Goal: Task Accomplishment & Management: Use online tool/utility

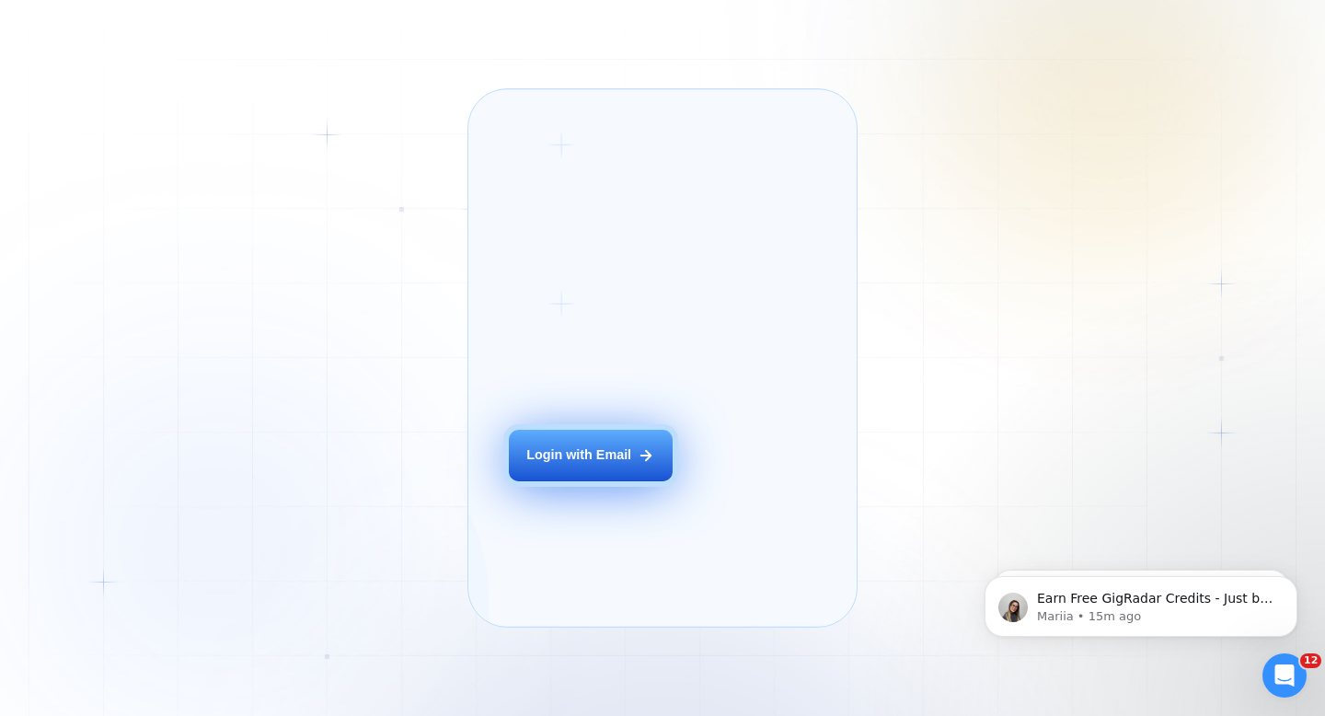
click at [614, 465] on div "Login with Email" at bounding box center [578, 455] width 105 height 18
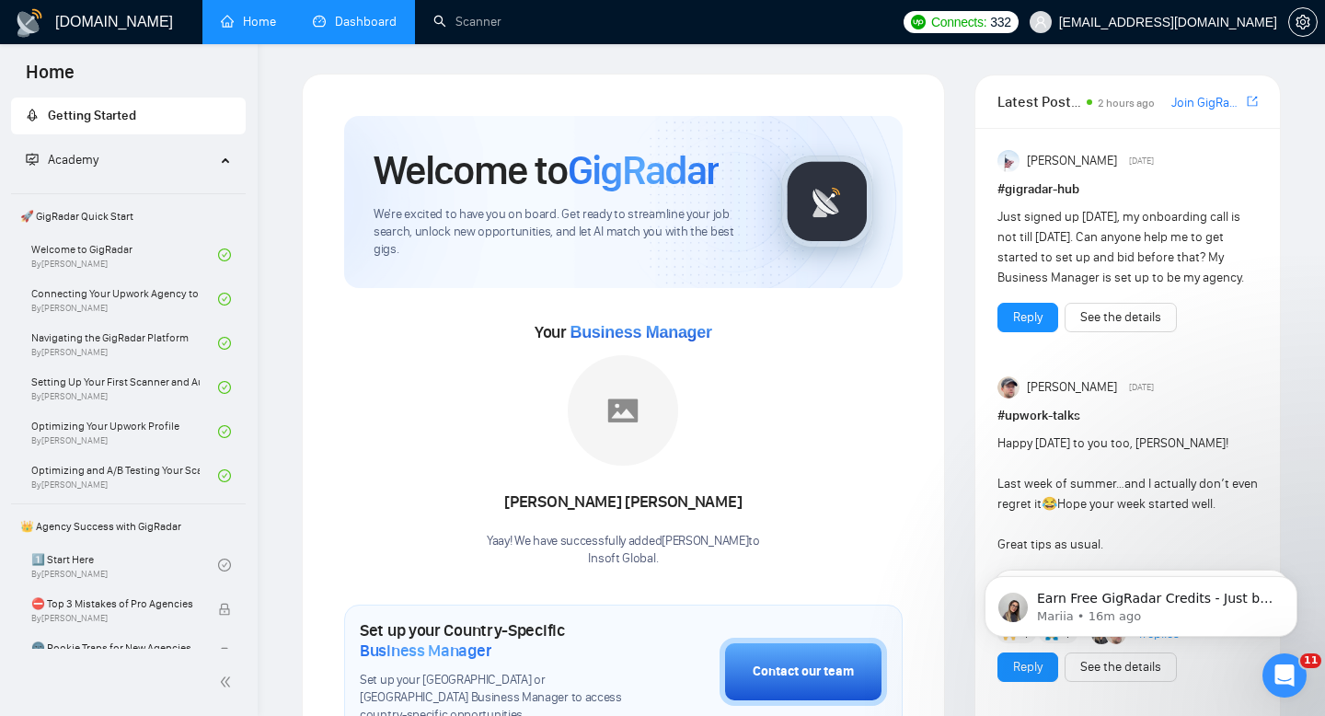
click at [363, 29] on link "Dashboard" at bounding box center [355, 22] width 84 height 16
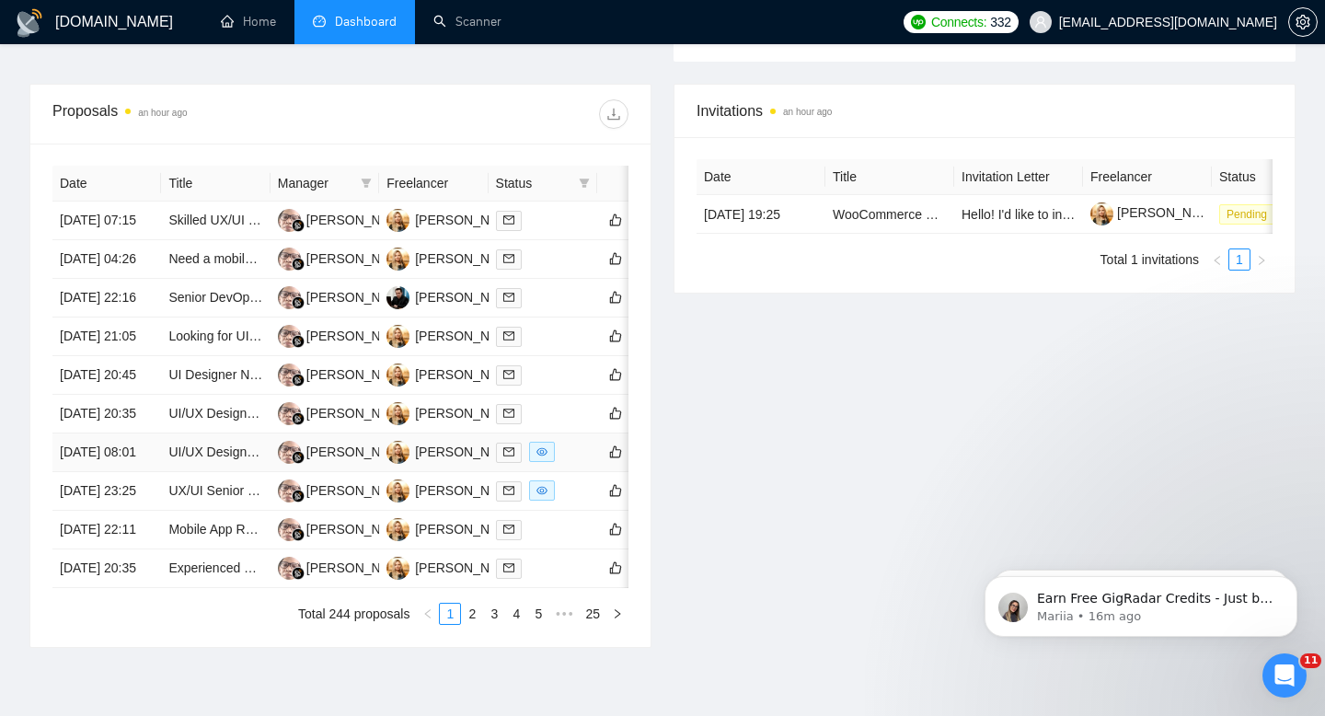
scroll to position [813, 0]
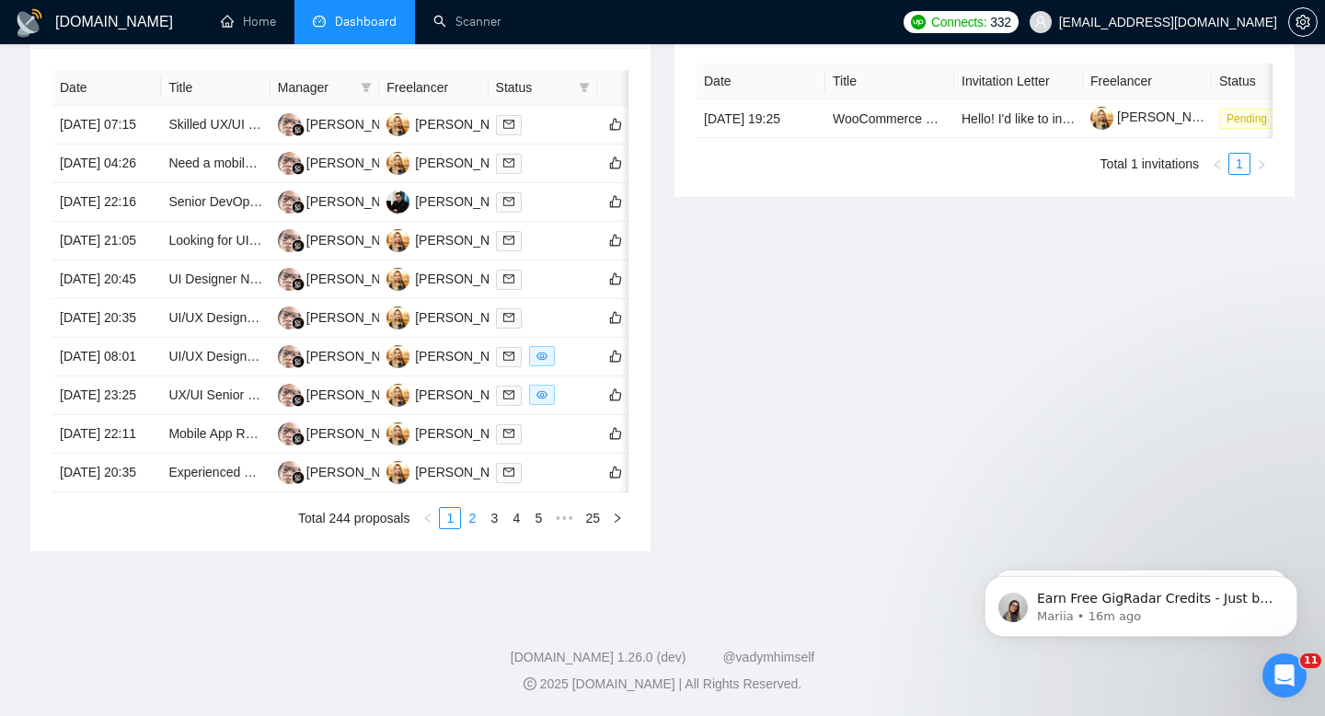
click at [472, 528] on link "2" at bounding box center [472, 518] width 20 height 20
click at [487, 528] on link "3" at bounding box center [494, 518] width 20 height 20
click at [452, 528] on link "1" at bounding box center [450, 518] width 20 height 20
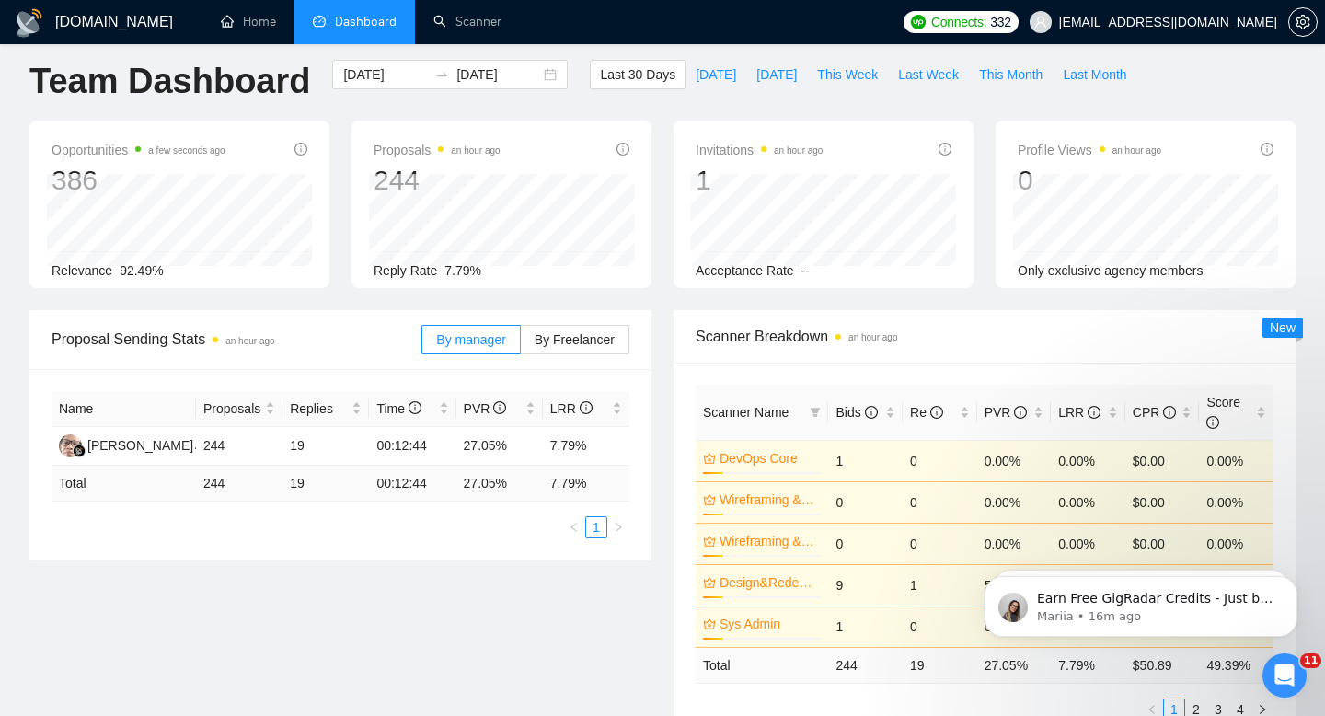
scroll to position [0, 0]
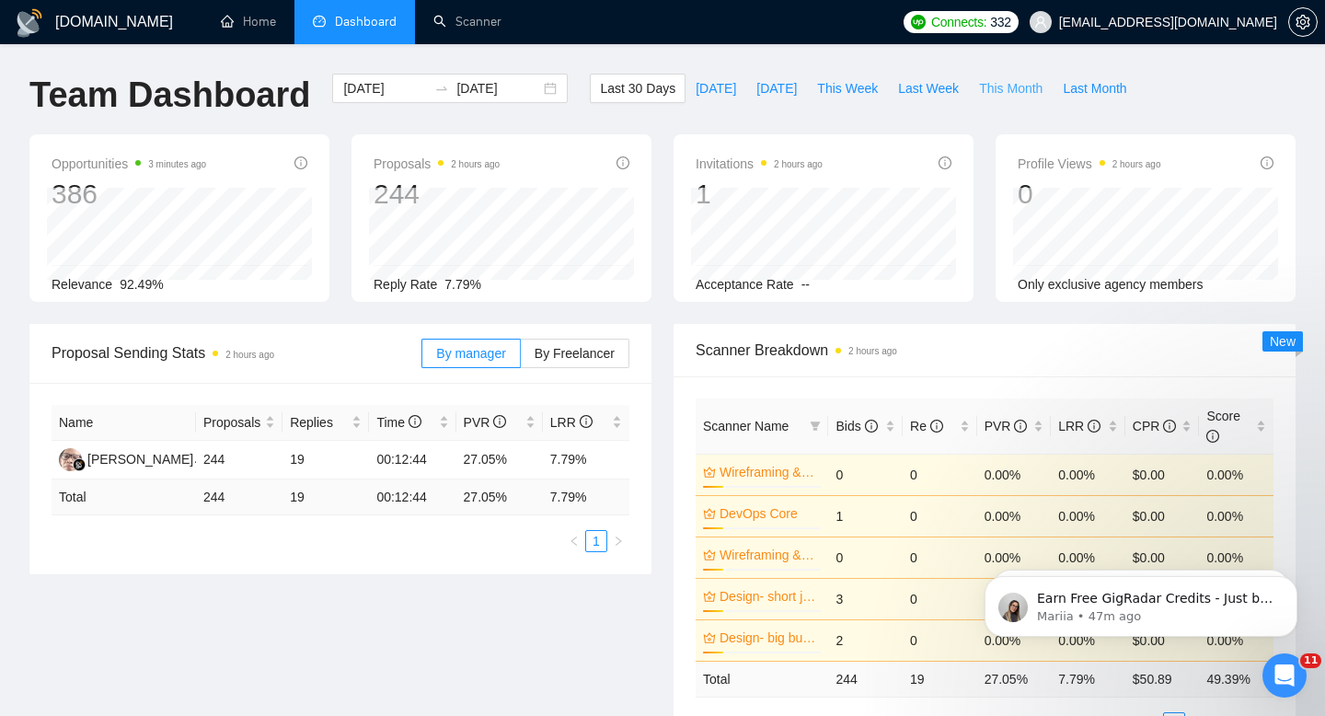
click at [984, 96] on span "This Month" at bounding box center [1010, 88] width 63 height 20
type input "[DATE]"
click at [476, 27] on link "Scanner" at bounding box center [467, 22] width 68 height 16
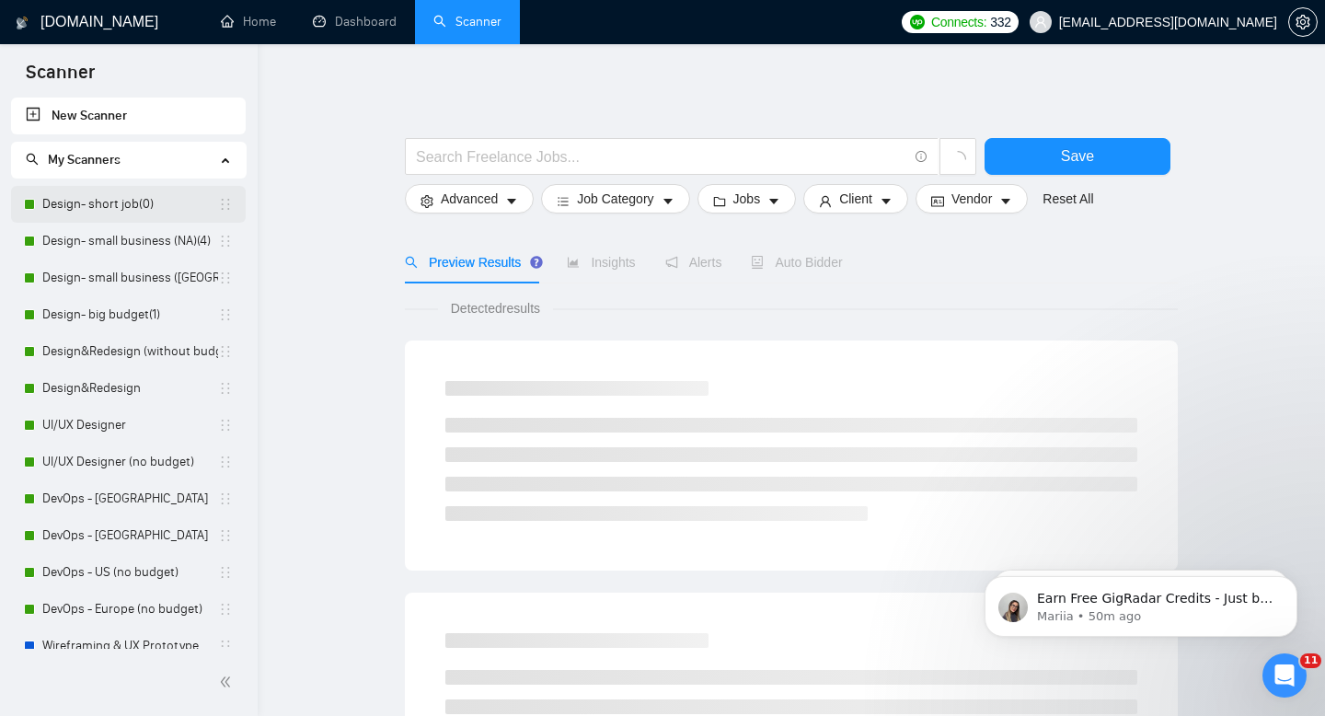
click at [125, 196] on link "Design- short job(0)" at bounding box center [130, 204] width 176 height 37
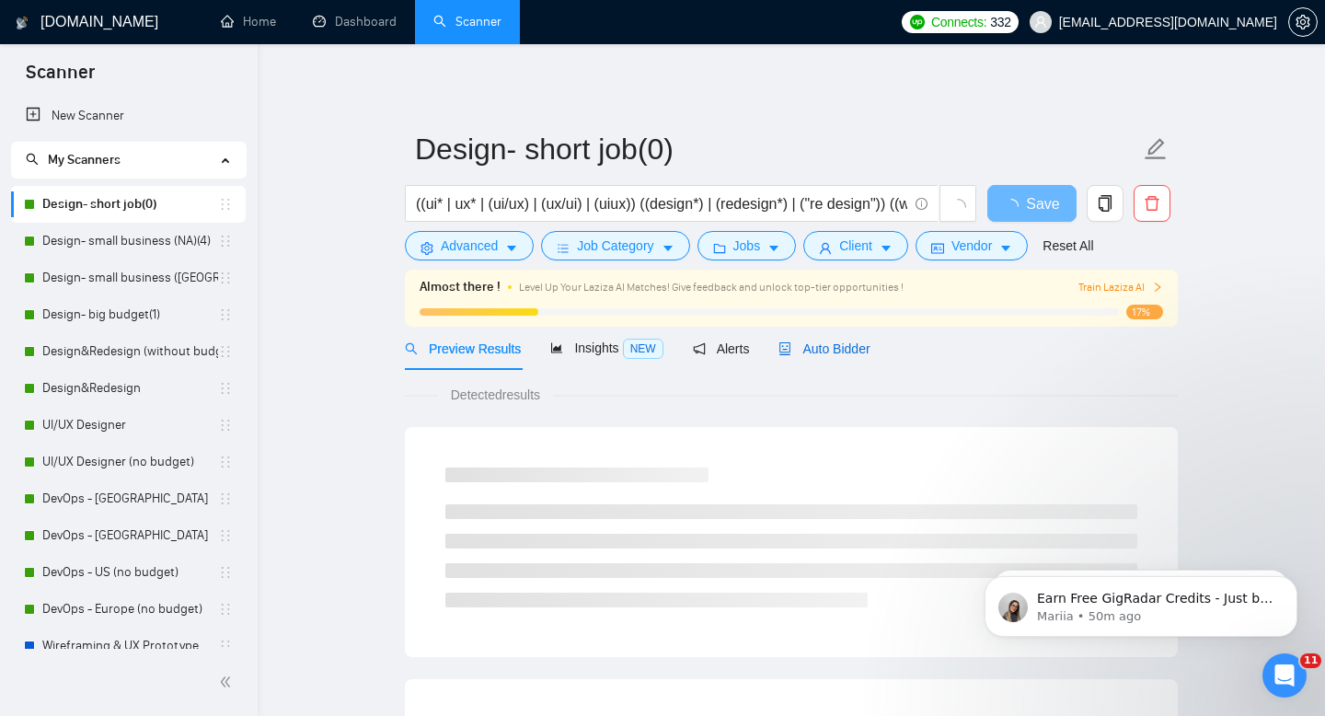
click at [826, 348] on span "Auto Bidder" at bounding box center [823, 348] width 91 height 15
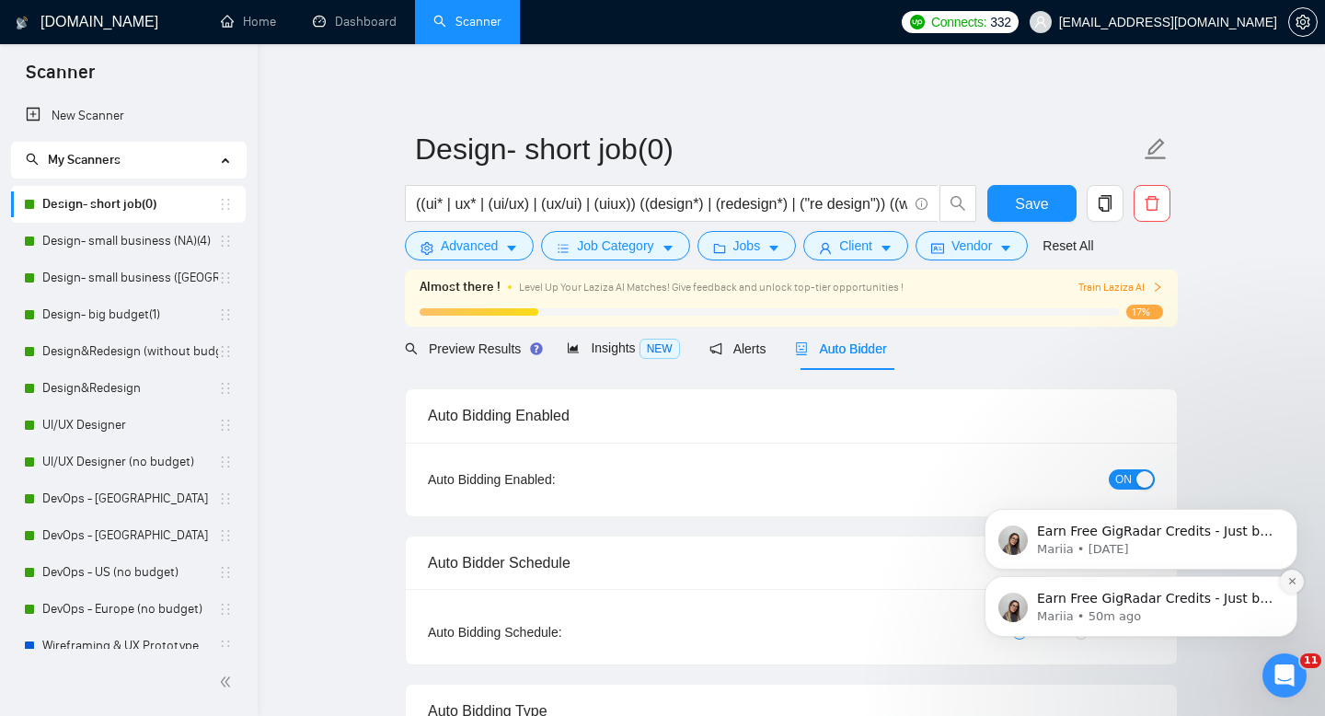
click at [1300, 577] on button "Dismiss notification" at bounding box center [1292, 581] width 24 height 24
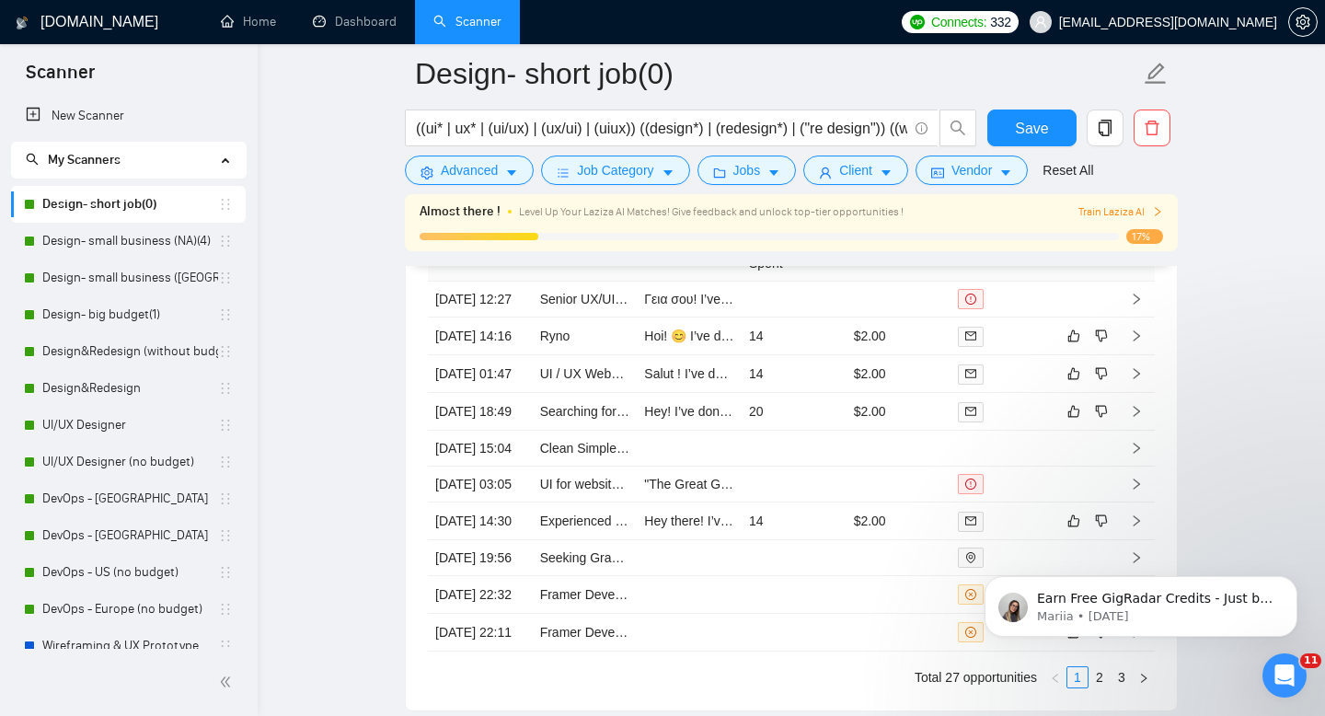
scroll to position [4733, 0]
click at [1293, 588] on button "Dismiss notification" at bounding box center [1292, 581] width 24 height 24
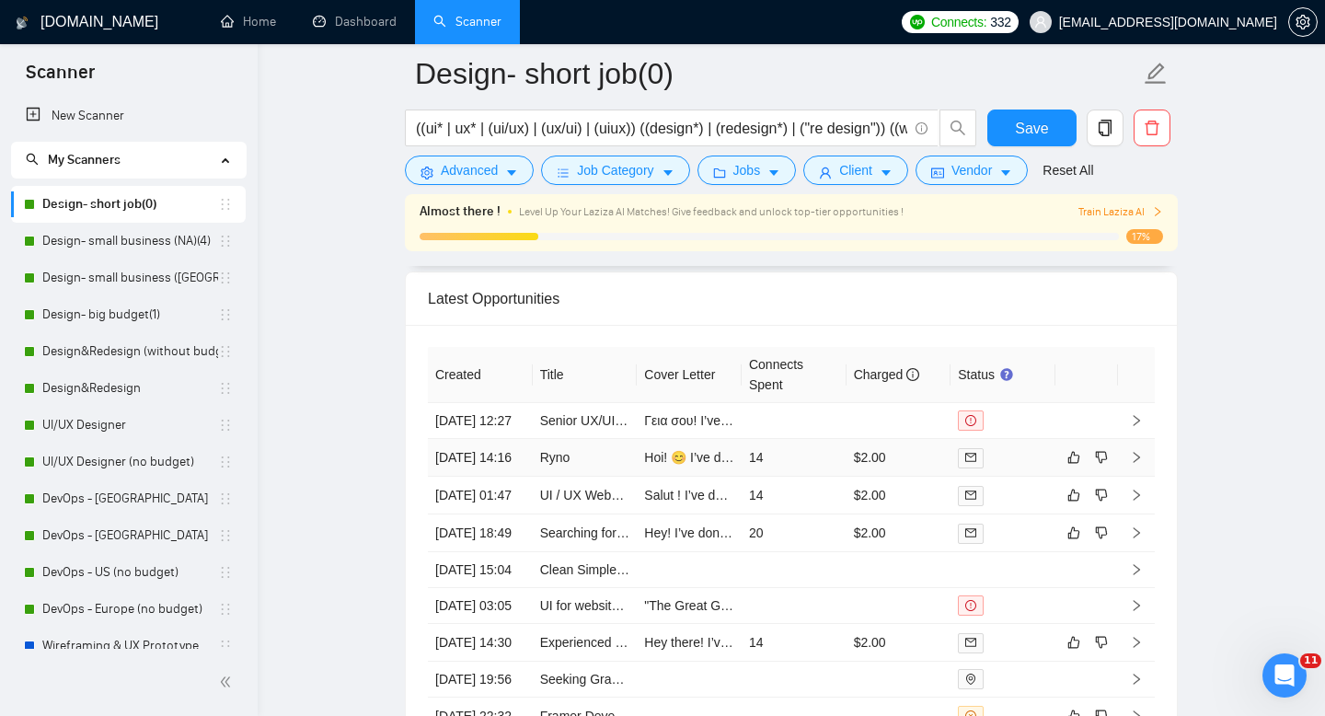
scroll to position [4599, 0]
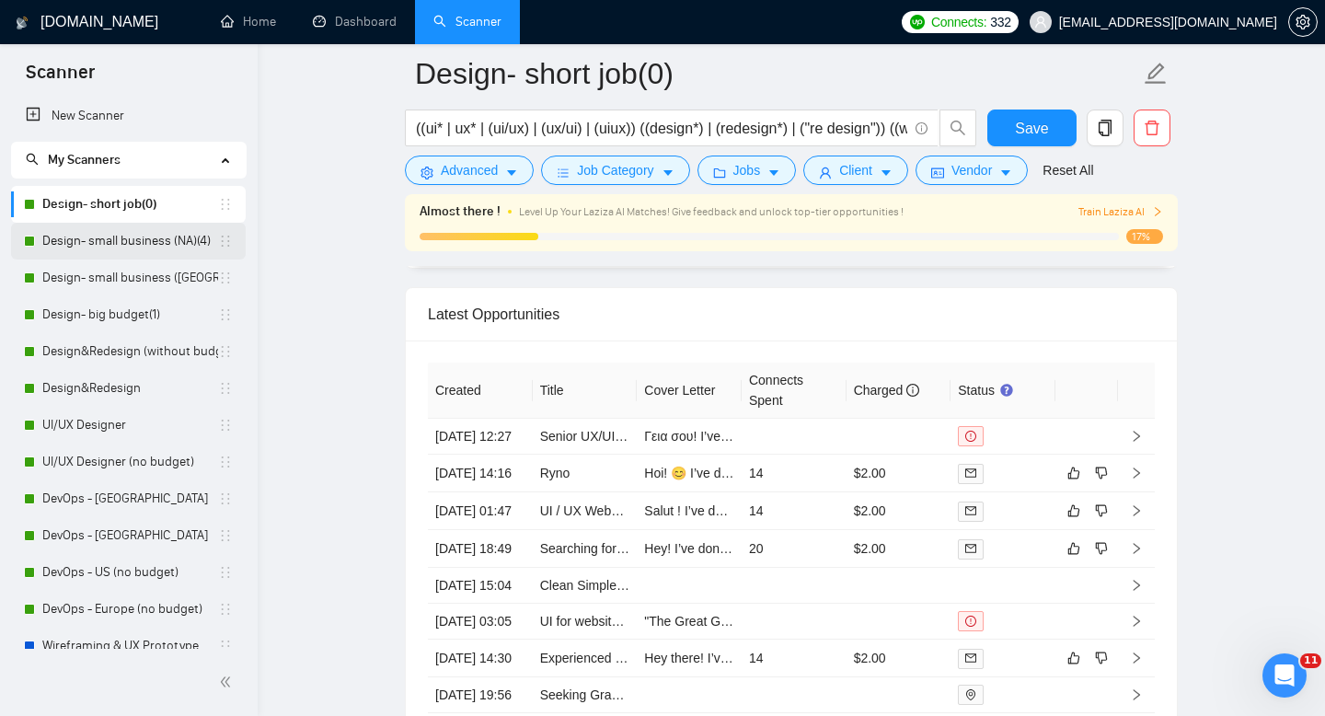
click at [86, 252] on link "Design- small business (NA)(4)" at bounding box center [130, 241] width 176 height 37
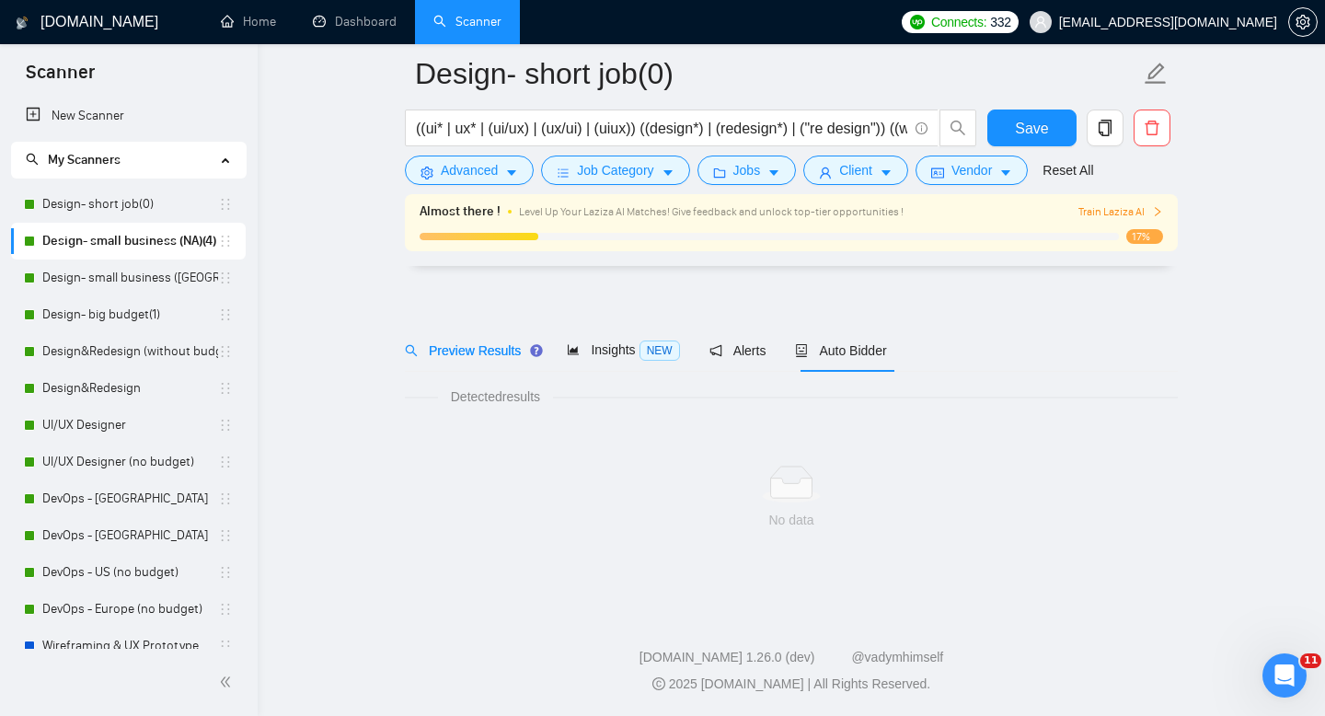
scroll to position [13, 0]
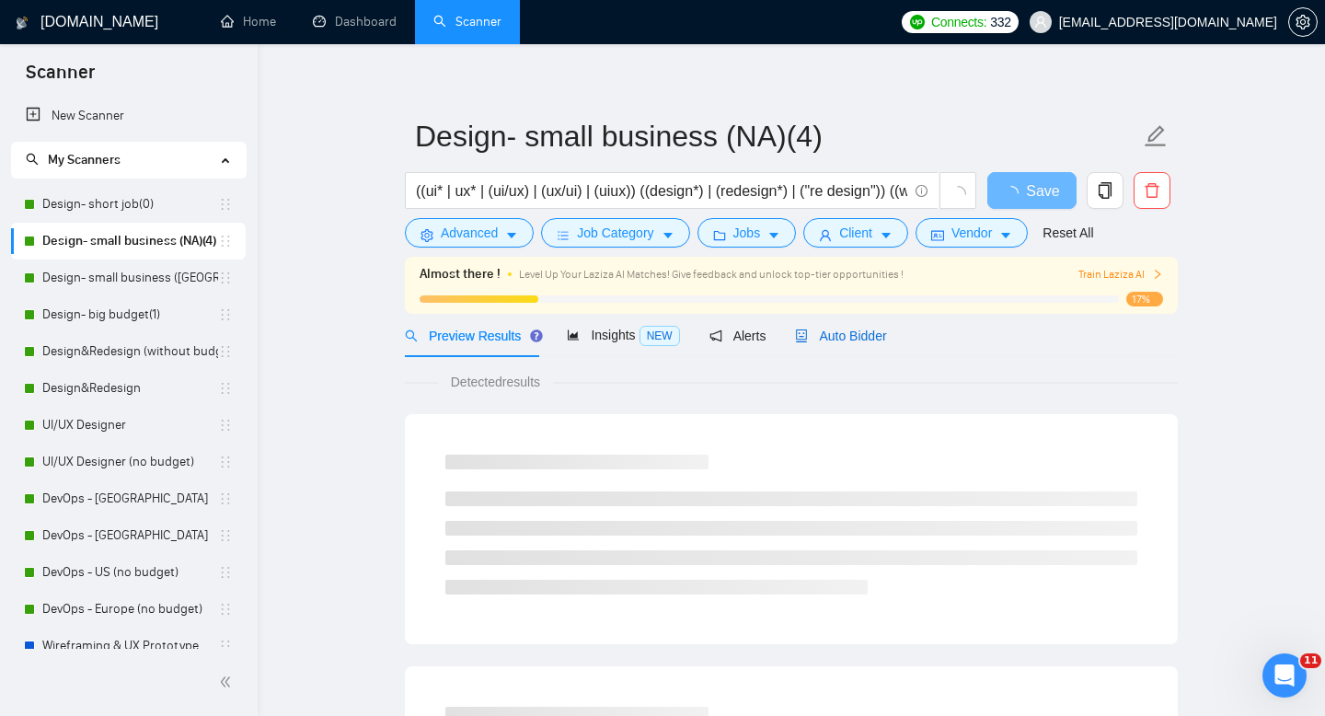
click at [840, 336] on span "Auto Bidder" at bounding box center [840, 335] width 91 height 15
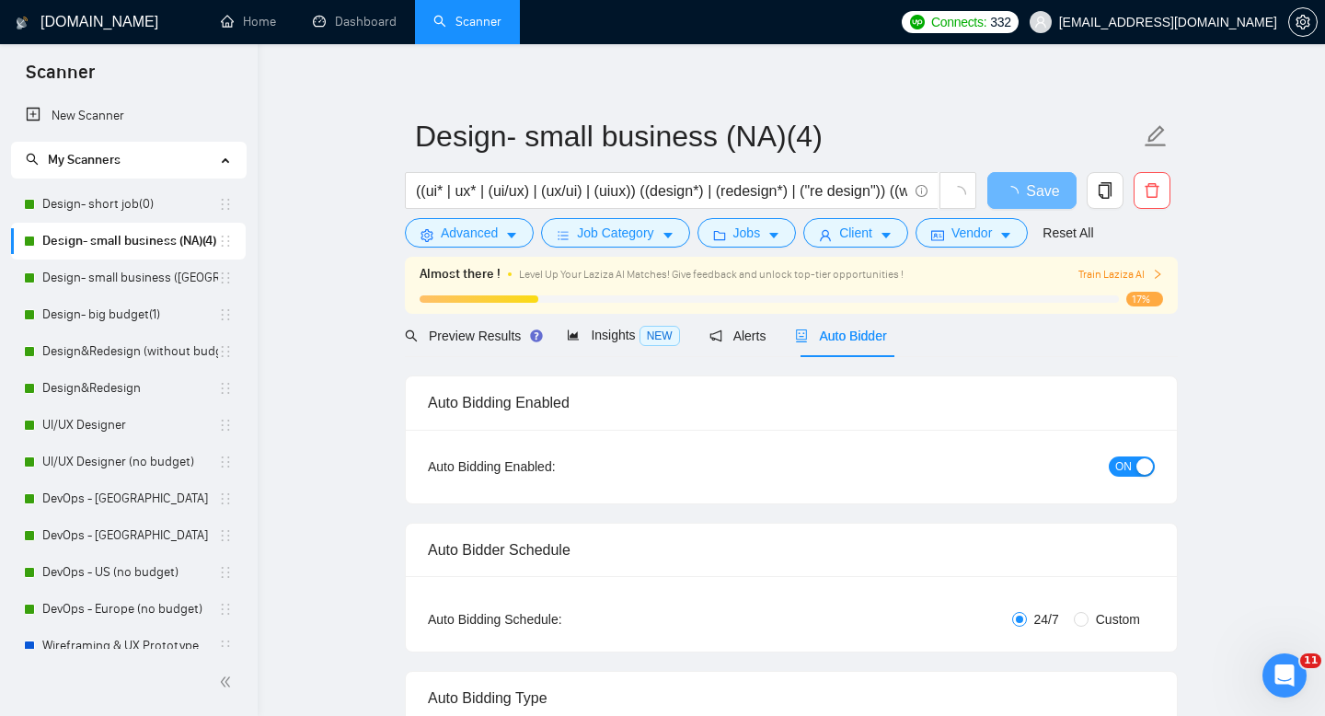
radio input "false"
radio input "true"
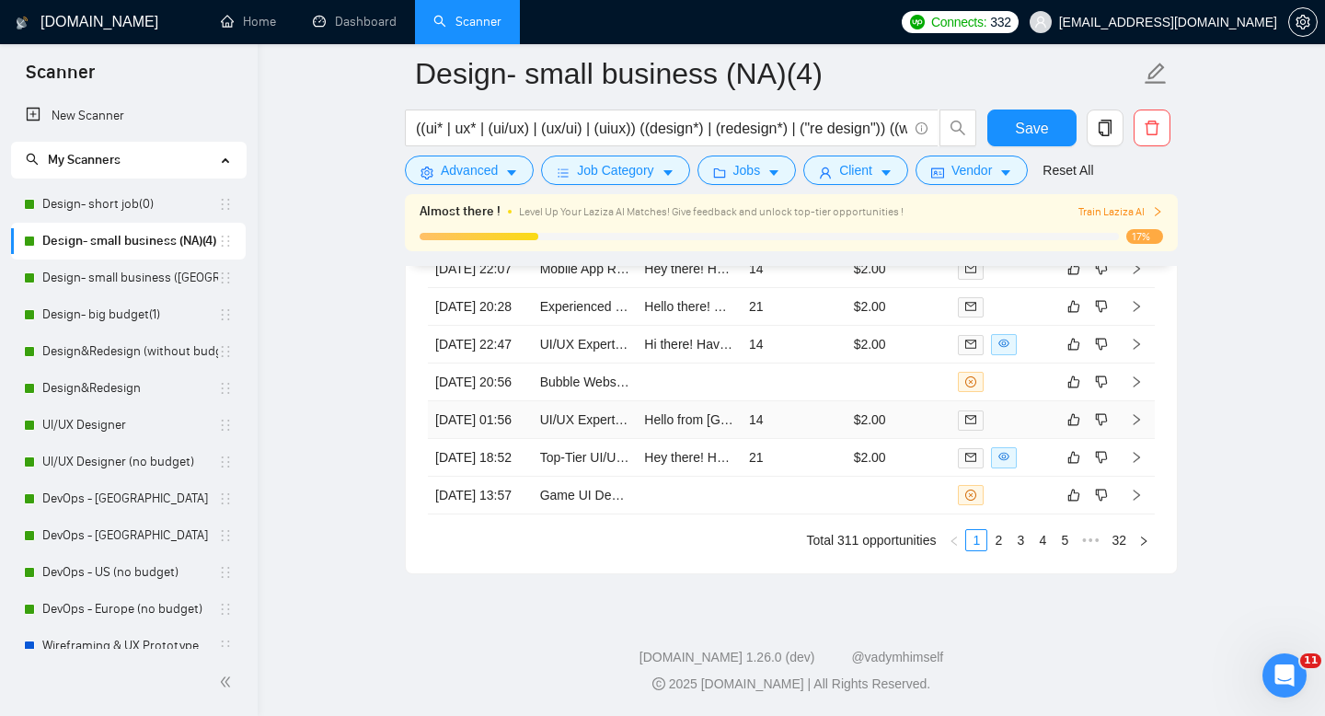
scroll to position [5242, 0]
click at [1000, 550] on link "2" at bounding box center [998, 540] width 20 height 20
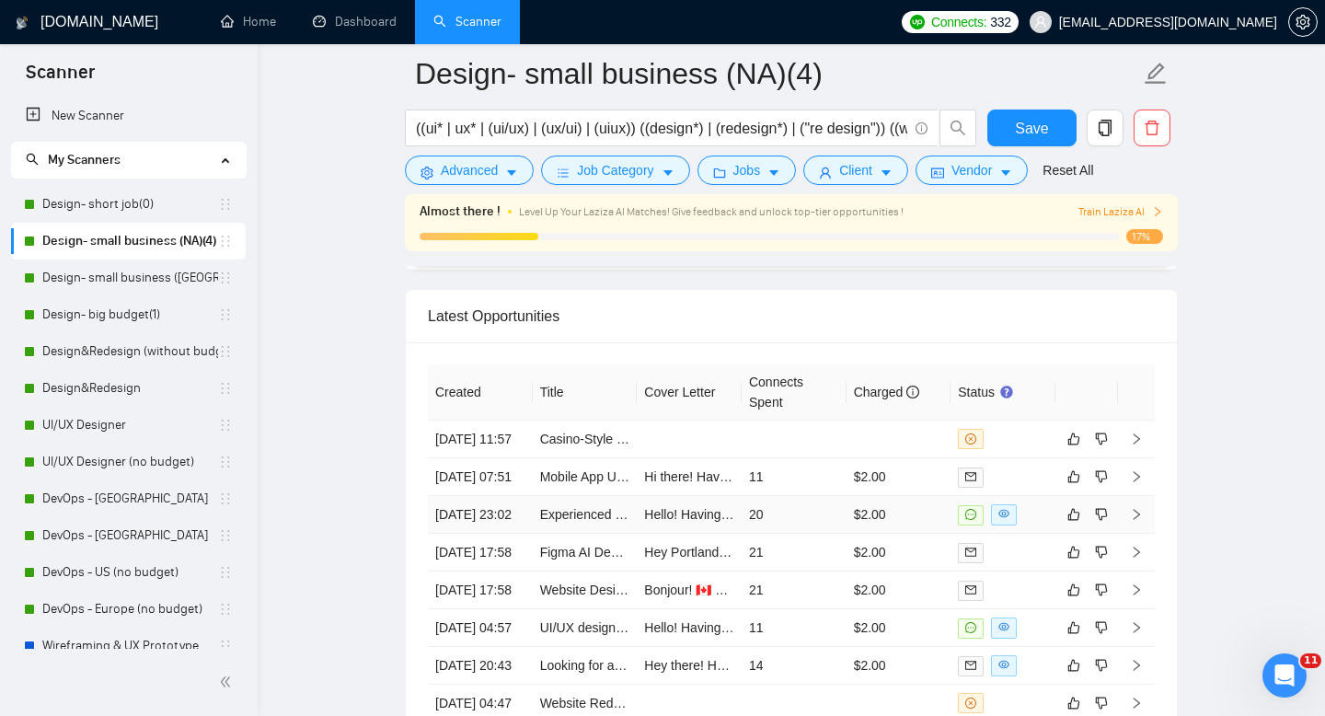
scroll to position [4841, 0]
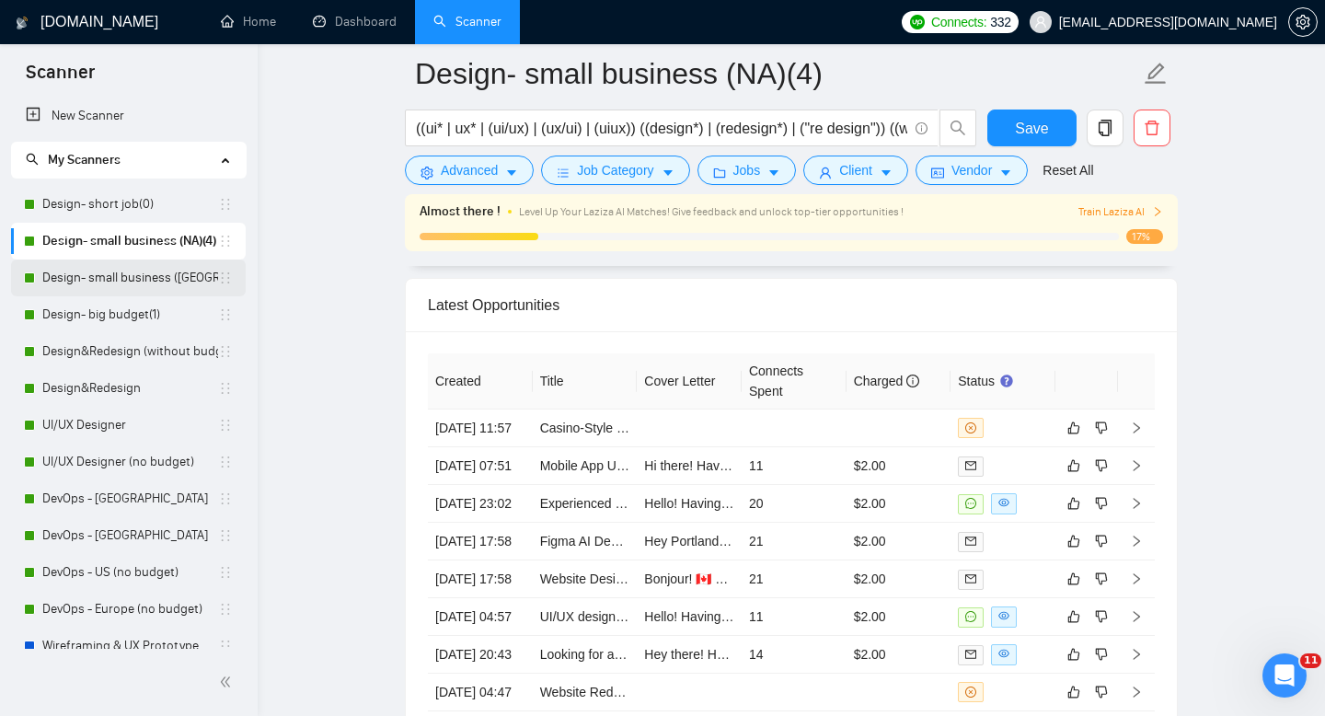
click at [129, 291] on link "Design- small business ([GEOGRAPHIC_DATA])(4)" at bounding box center [130, 277] width 176 height 37
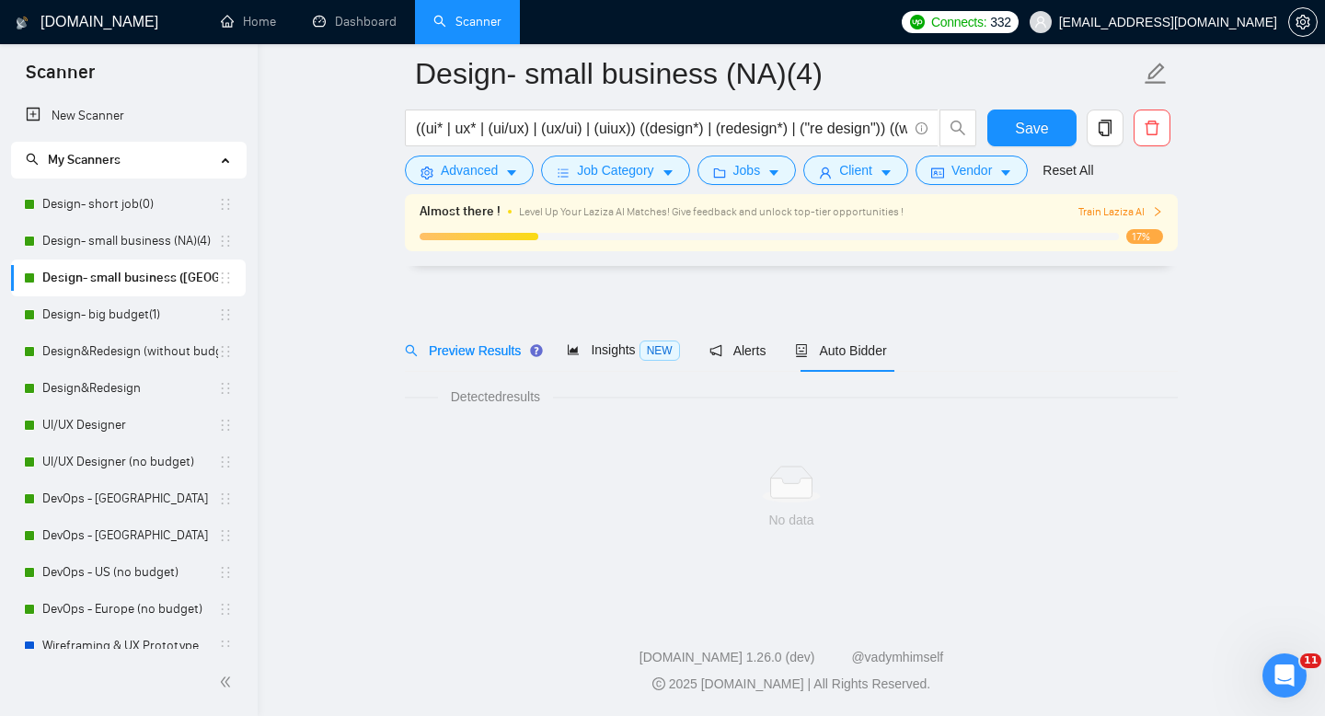
scroll to position [13, 0]
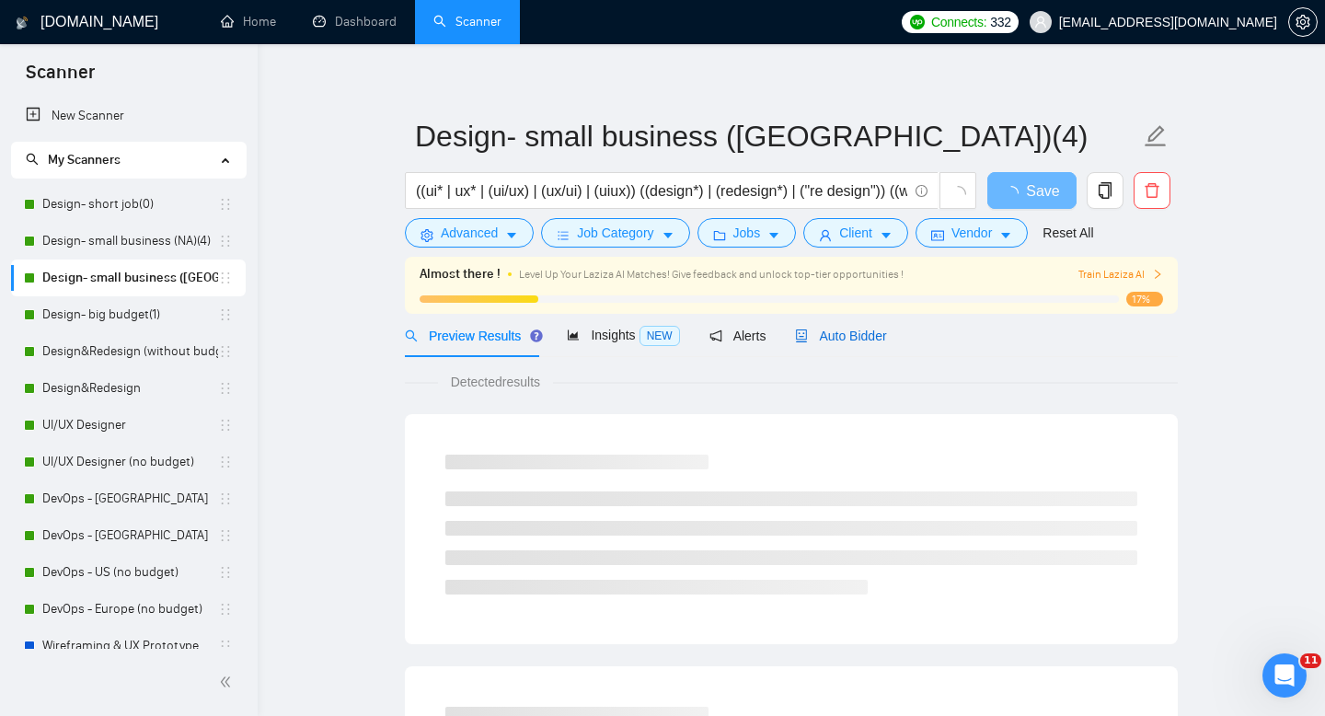
click at [845, 328] on span "Auto Bidder" at bounding box center [840, 335] width 91 height 15
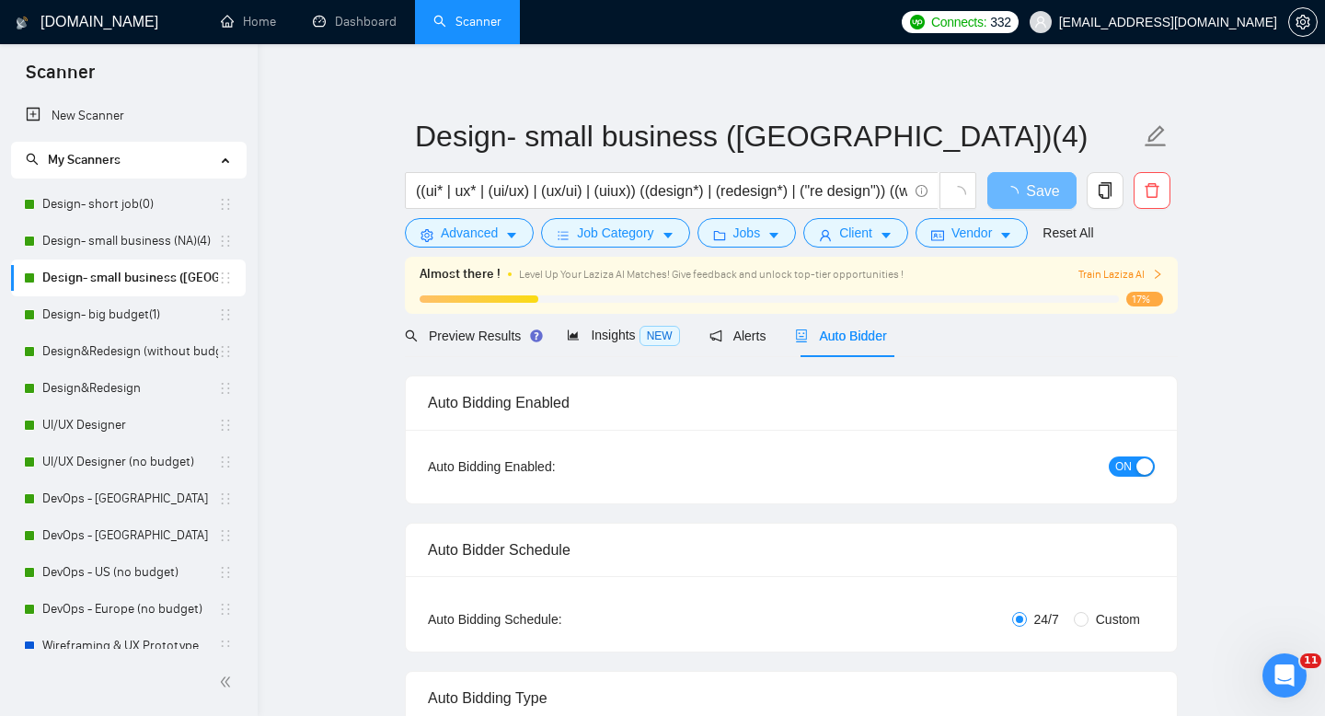
radio input "false"
radio input "true"
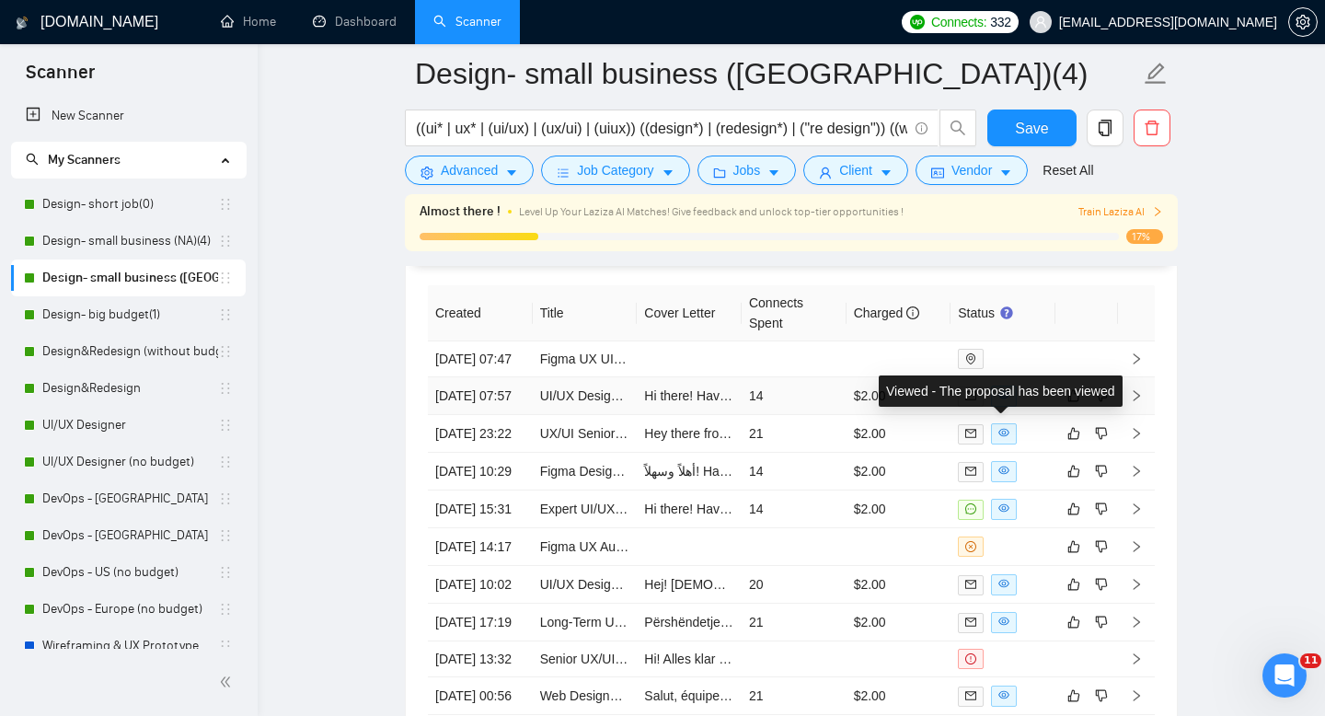
scroll to position [4892, 0]
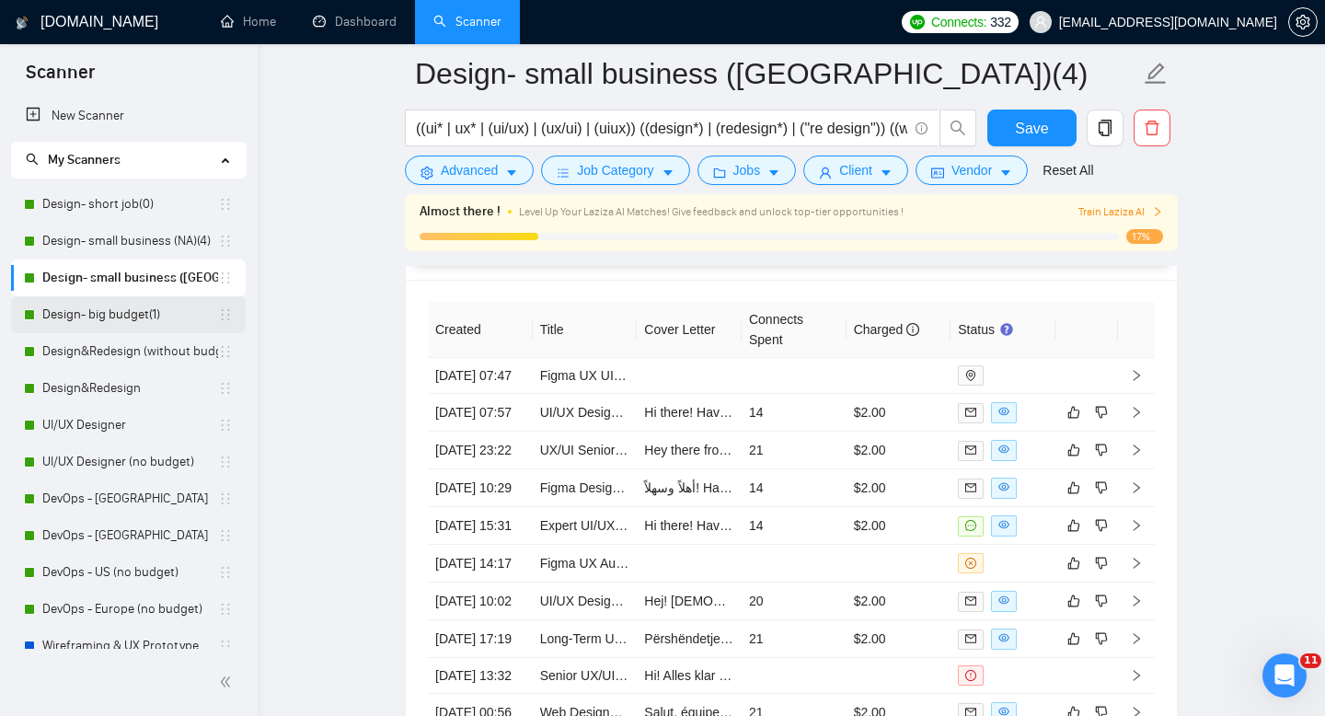
click at [82, 311] on link "Design- big budget(1)" at bounding box center [130, 314] width 176 height 37
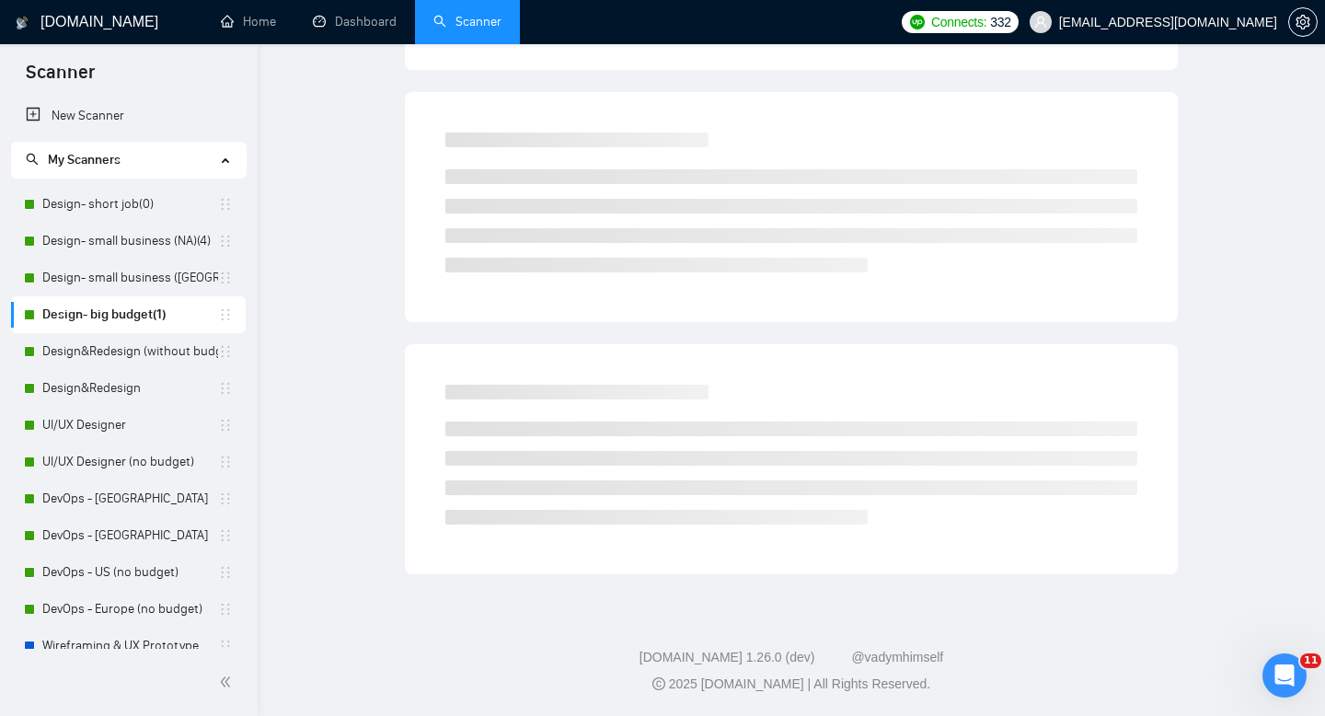
scroll to position [13, 0]
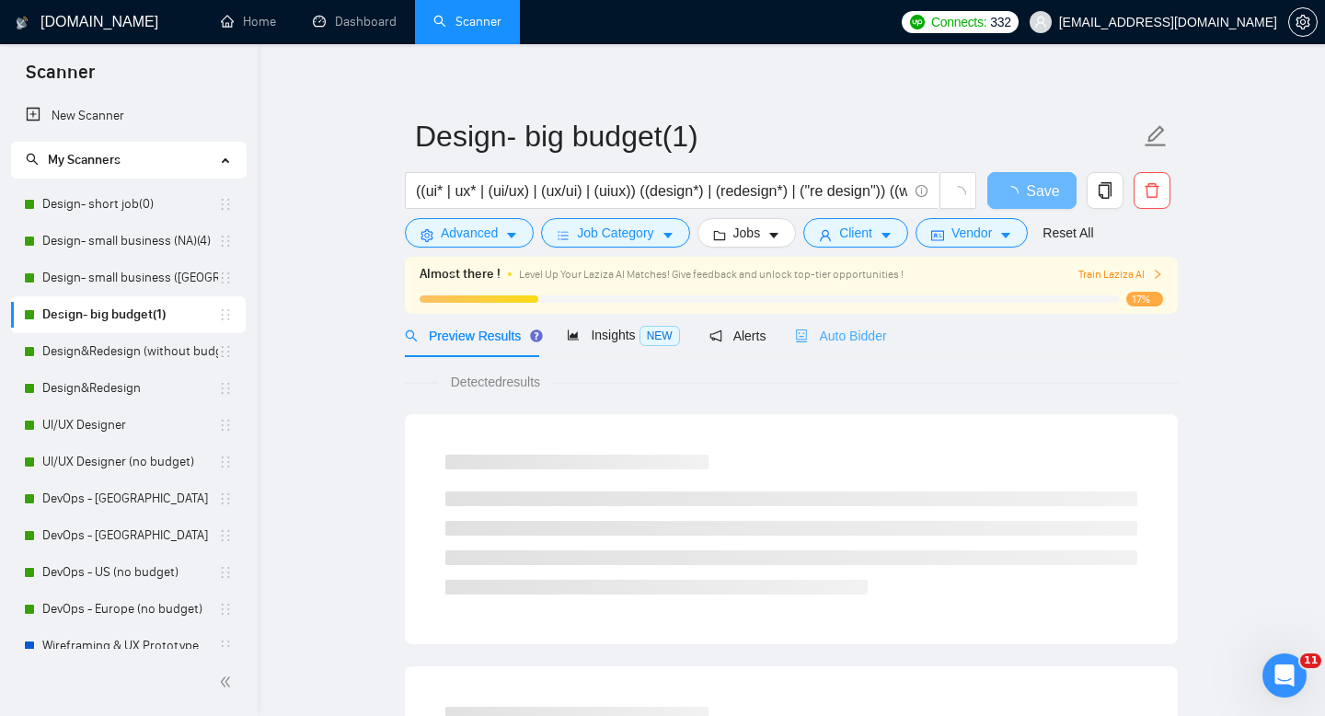
click at [882, 320] on div "Auto Bidder" at bounding box center [840, 335] width 91 height 43
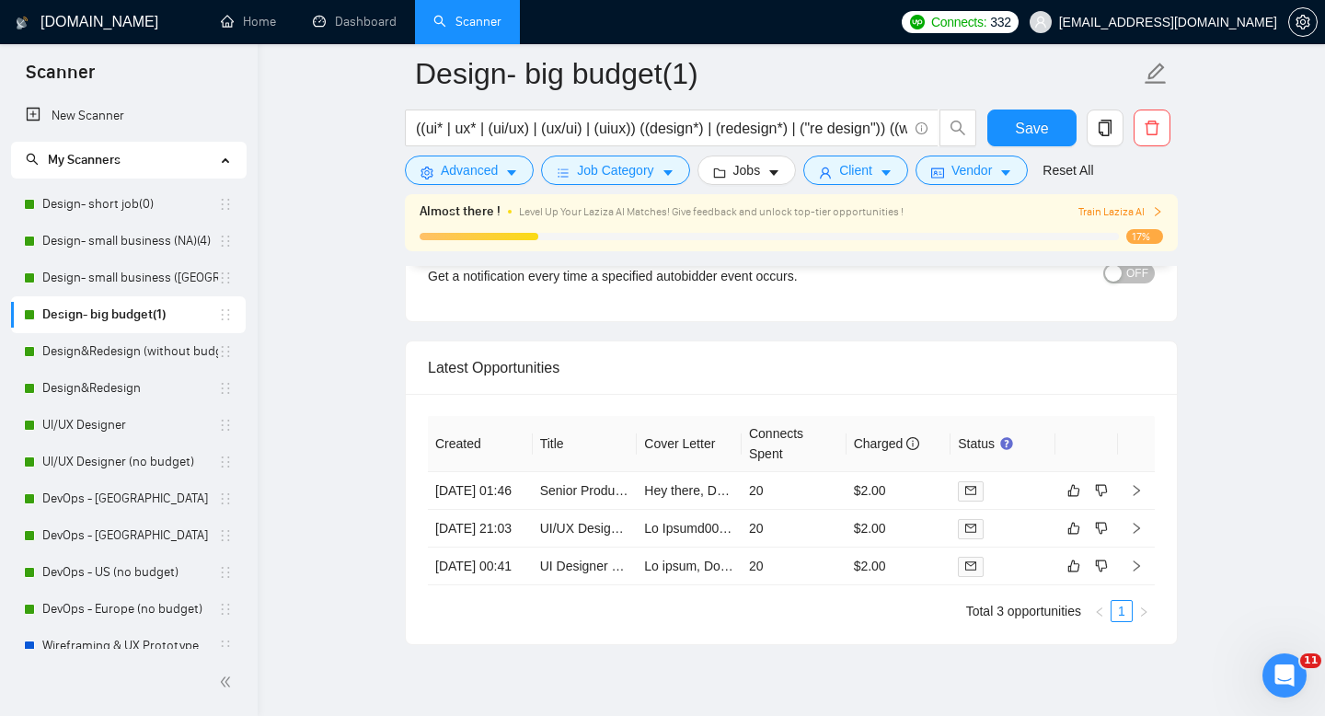
scroll to position [4641, 0]
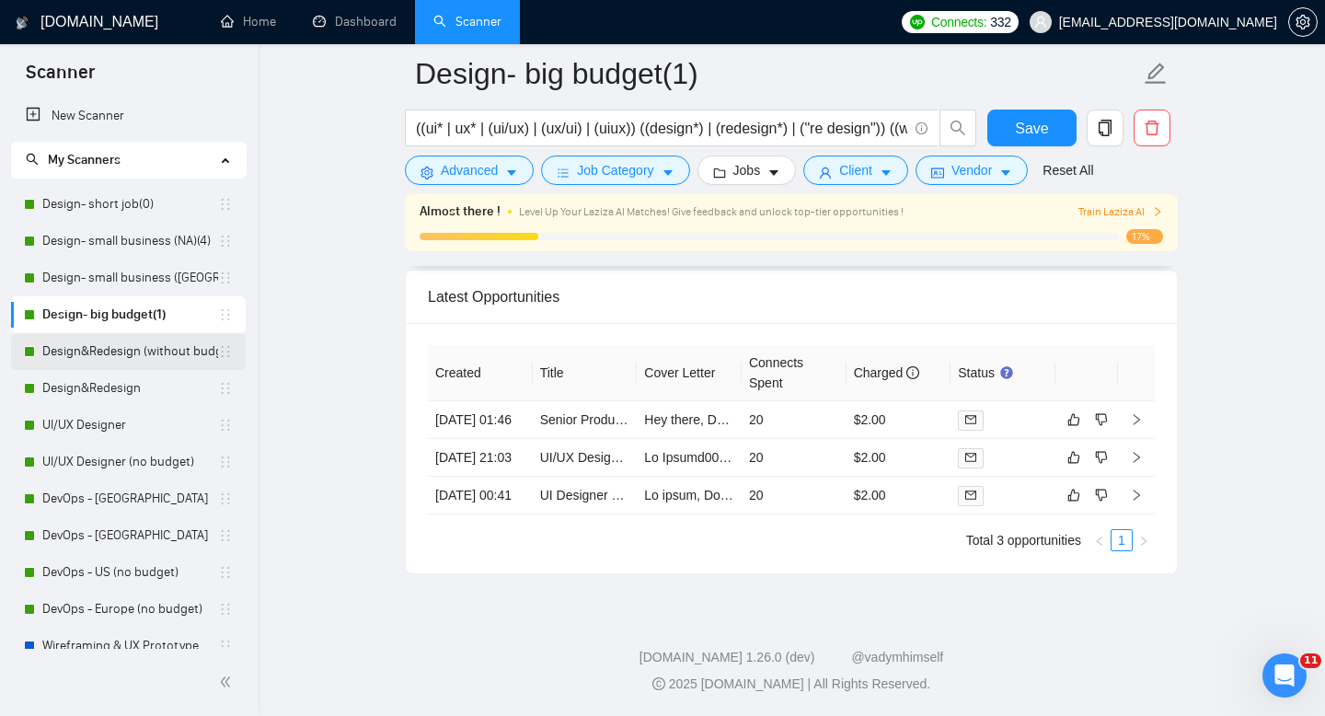
click at [93, 360] on link "Design&Redesign (without budget)" at bounding box center [130, 351] width 176 height 37
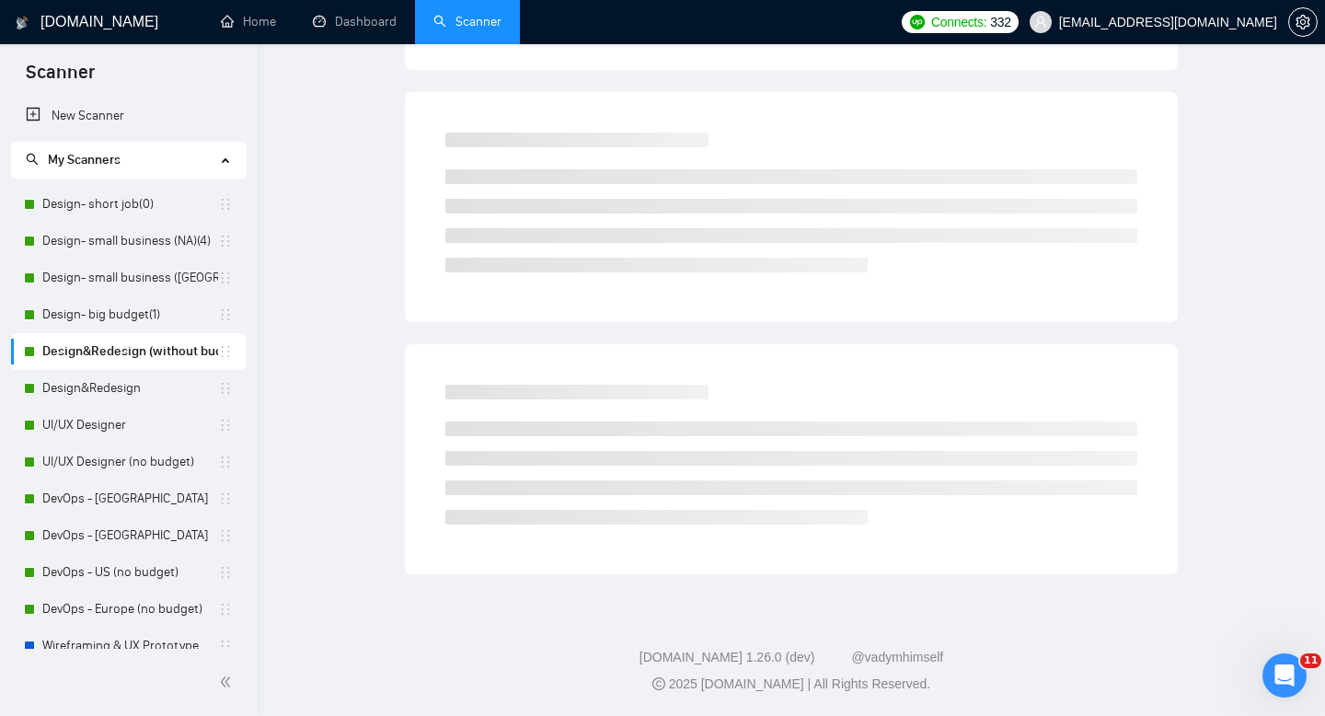
scroll to position [13, 0]
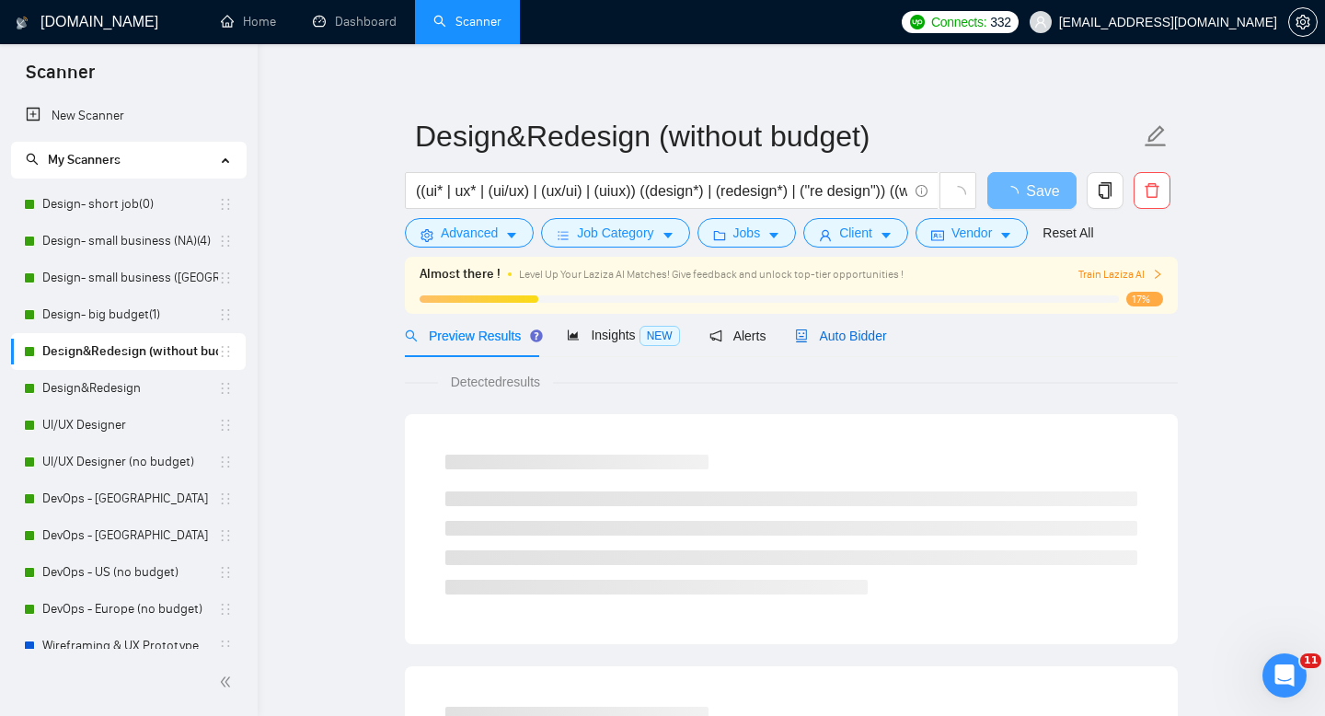
click at [849, 333] on span "Auto Bidder" at bounding box center [840, 335] width 91 height 15
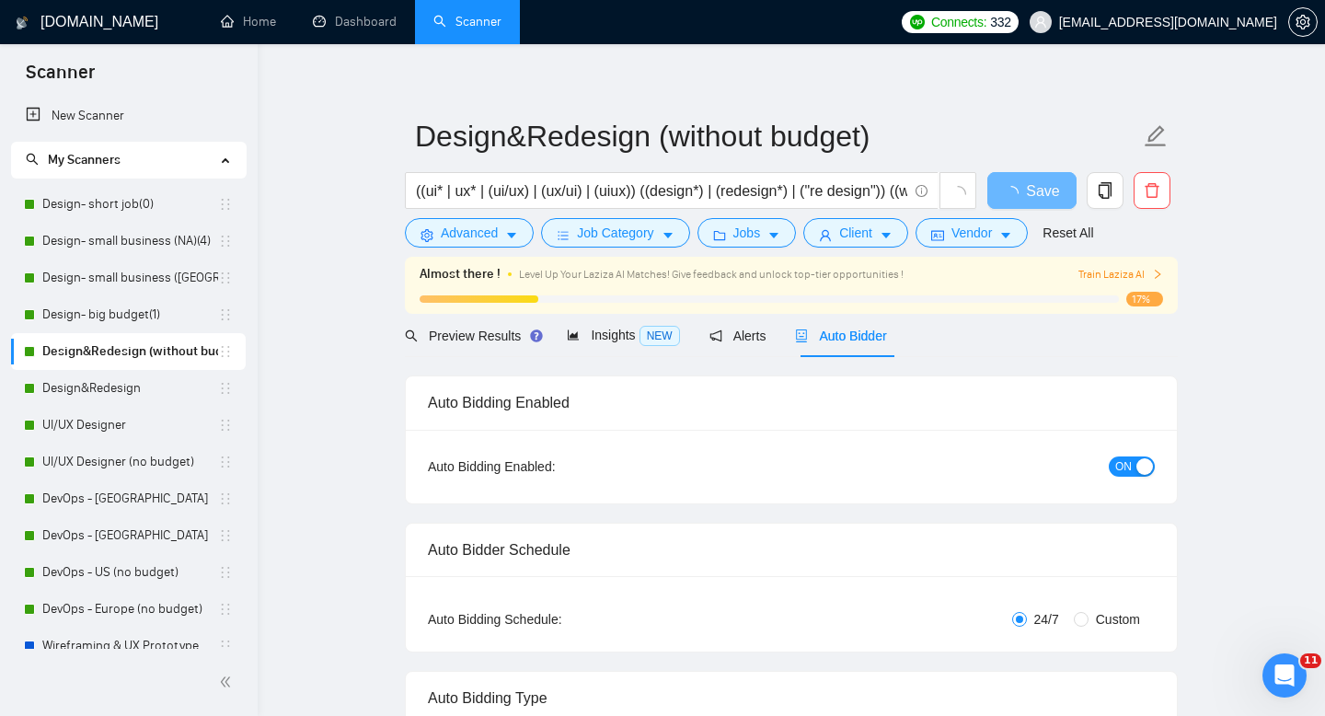
radio input "false"
radio input "true"
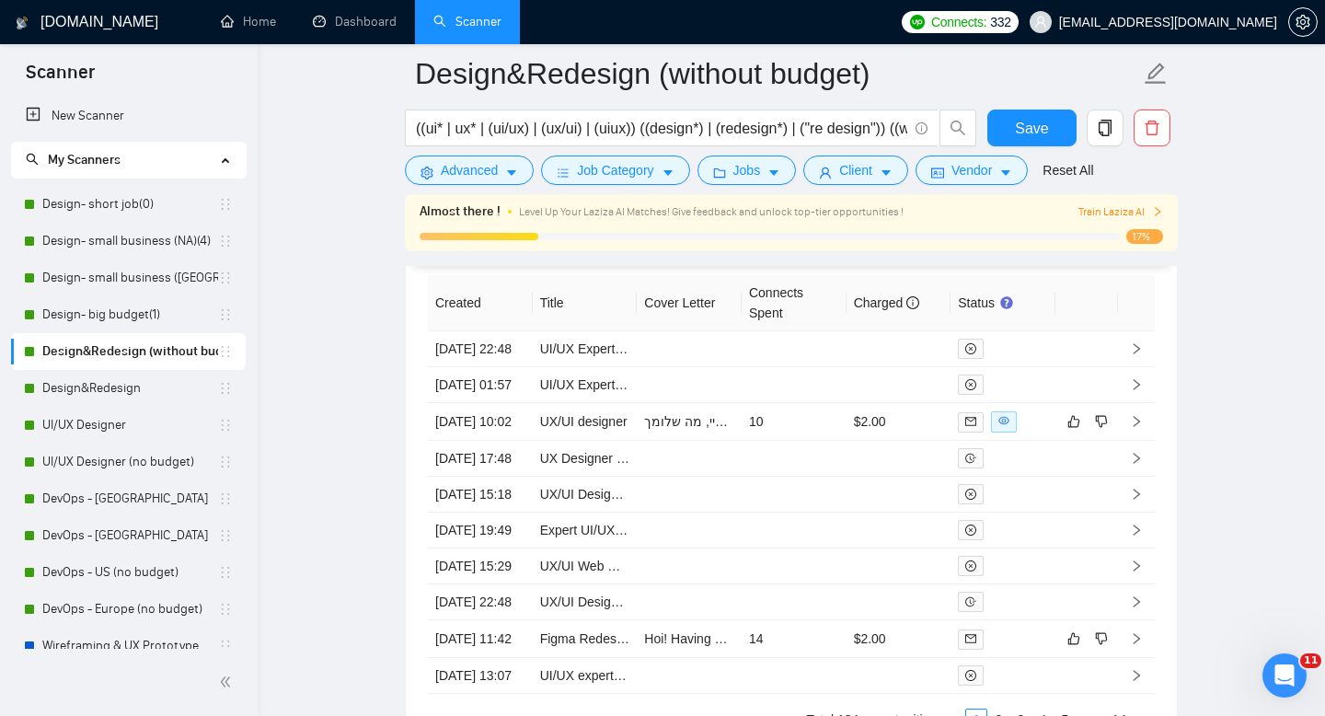
scroll to position [4862, 0]
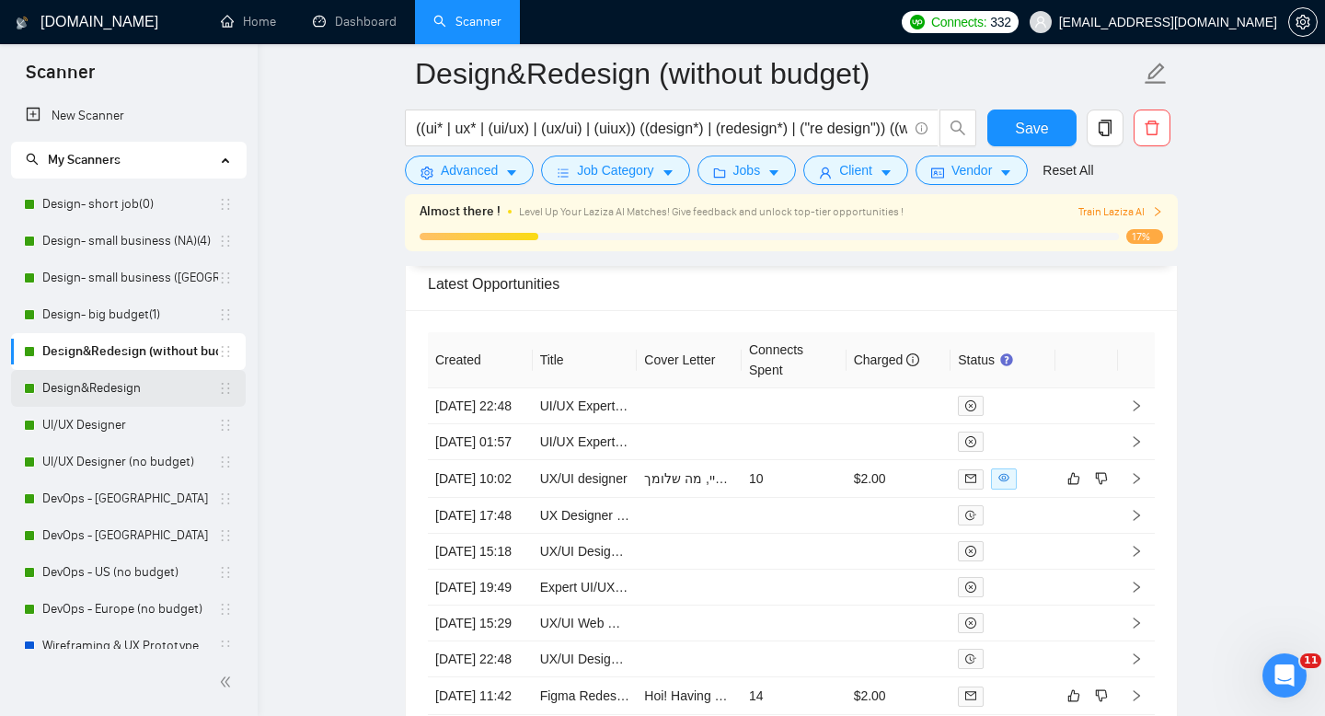
click at [117, 383] on link "Design&Redesign" at bounding box center [130, 388] width 176 height 37
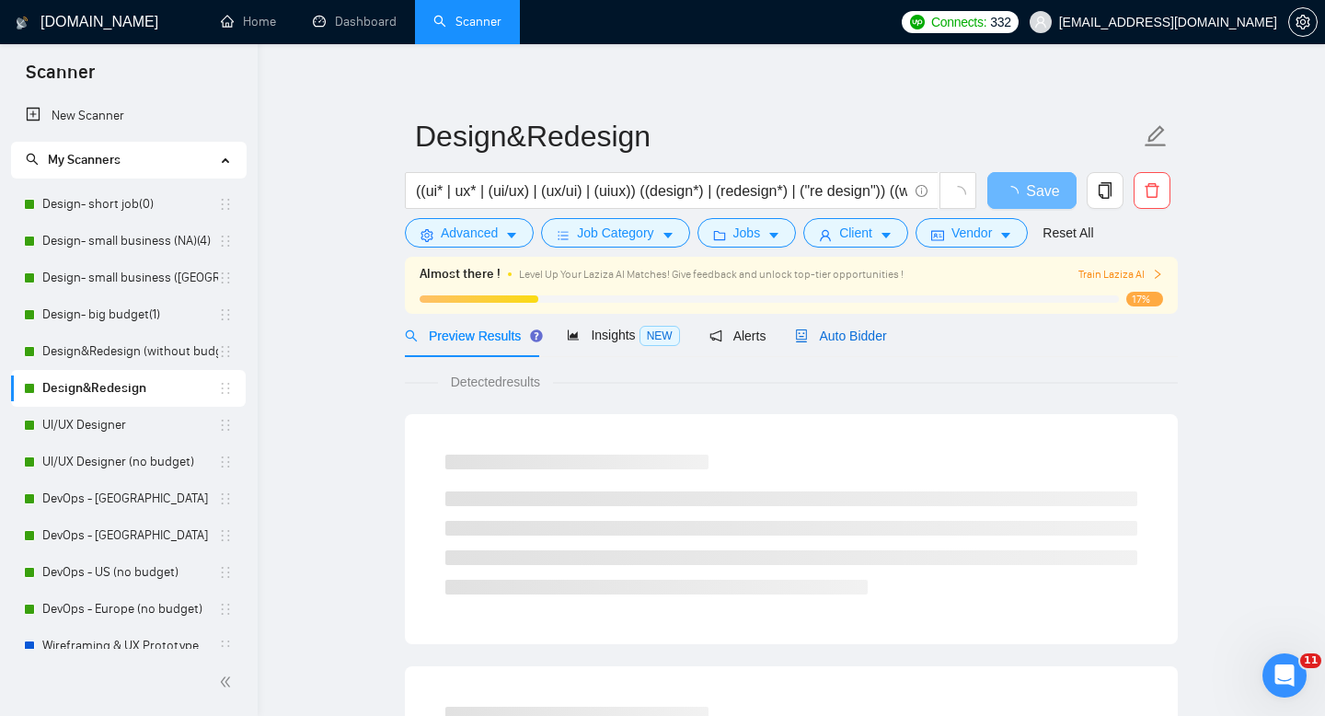
click at [865, 335] on span "Auto Bidder" at bounding box center [840, 335] width 91 height 15
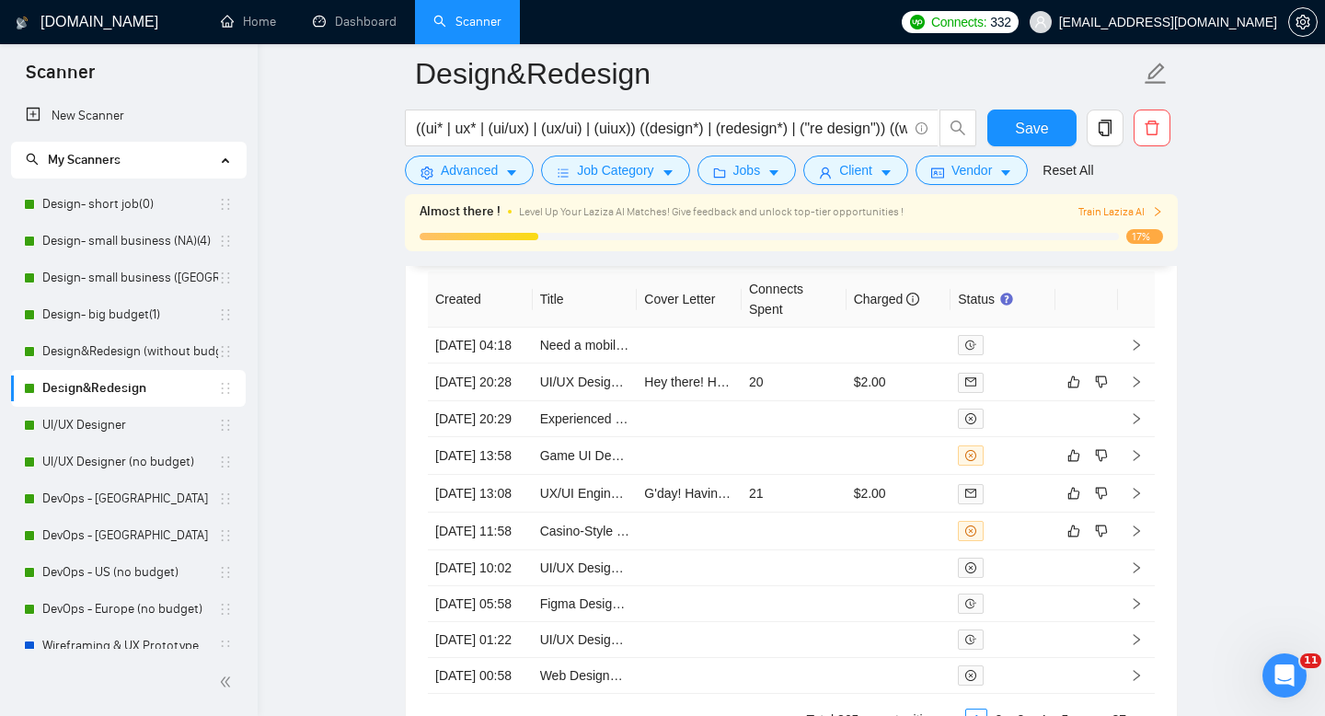
scroll to position [5169, 0]
click at [99, 425] on link "UI/UX Designer" at bounding box center [130, 425] width 176 height 37
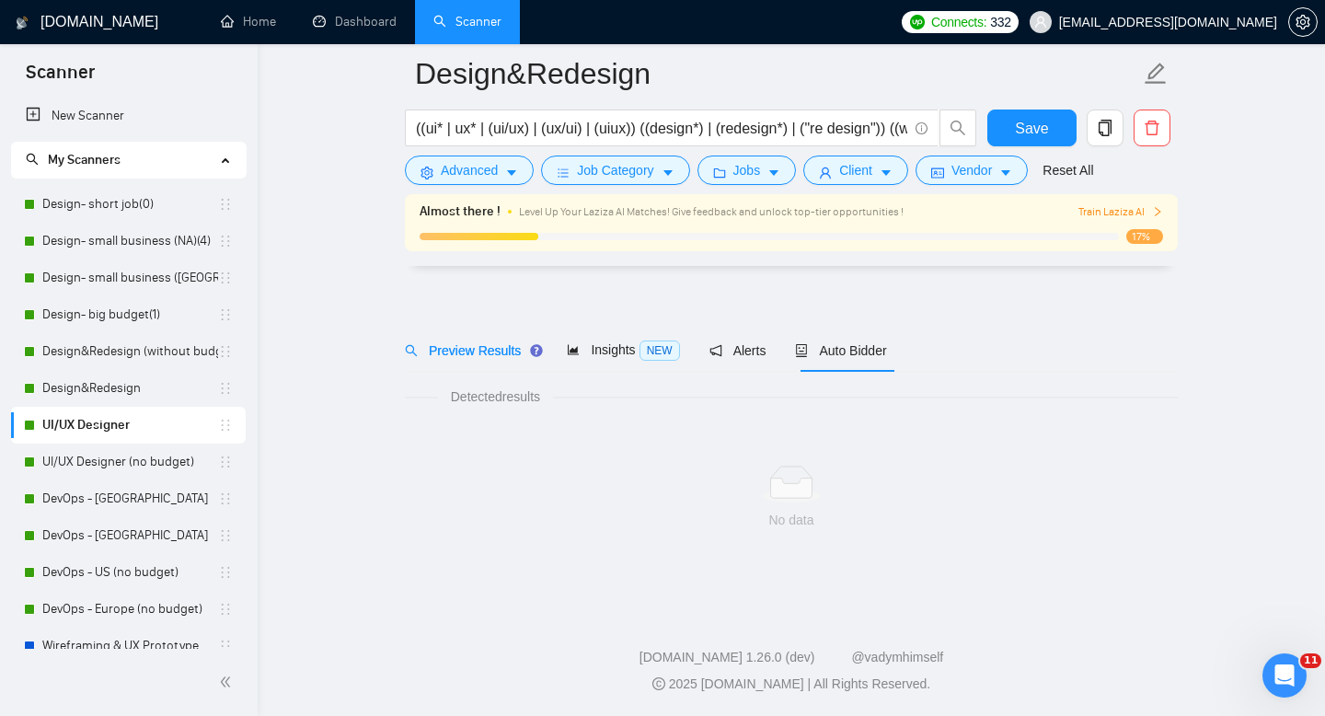
scroll to position [13, 0]
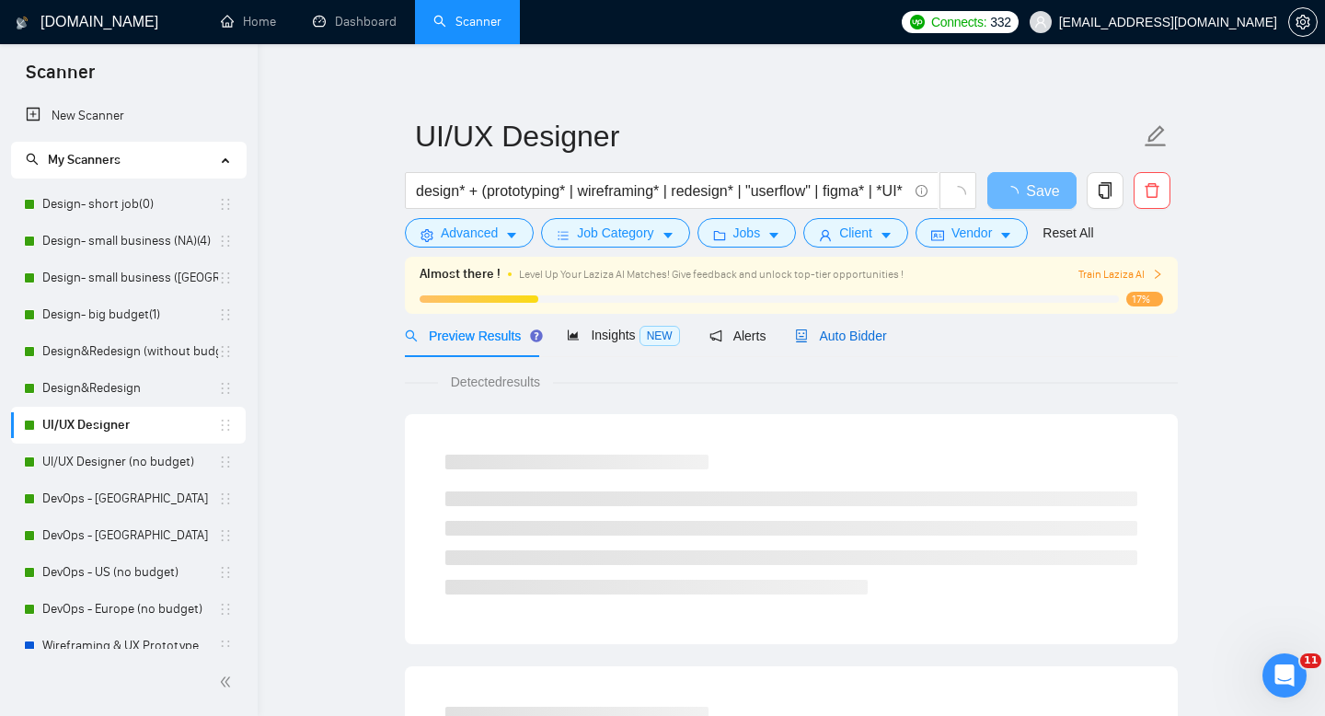
click at [863, 327] on div "Auto Bidder" at bounding box center [840, 336] width 91 height 20
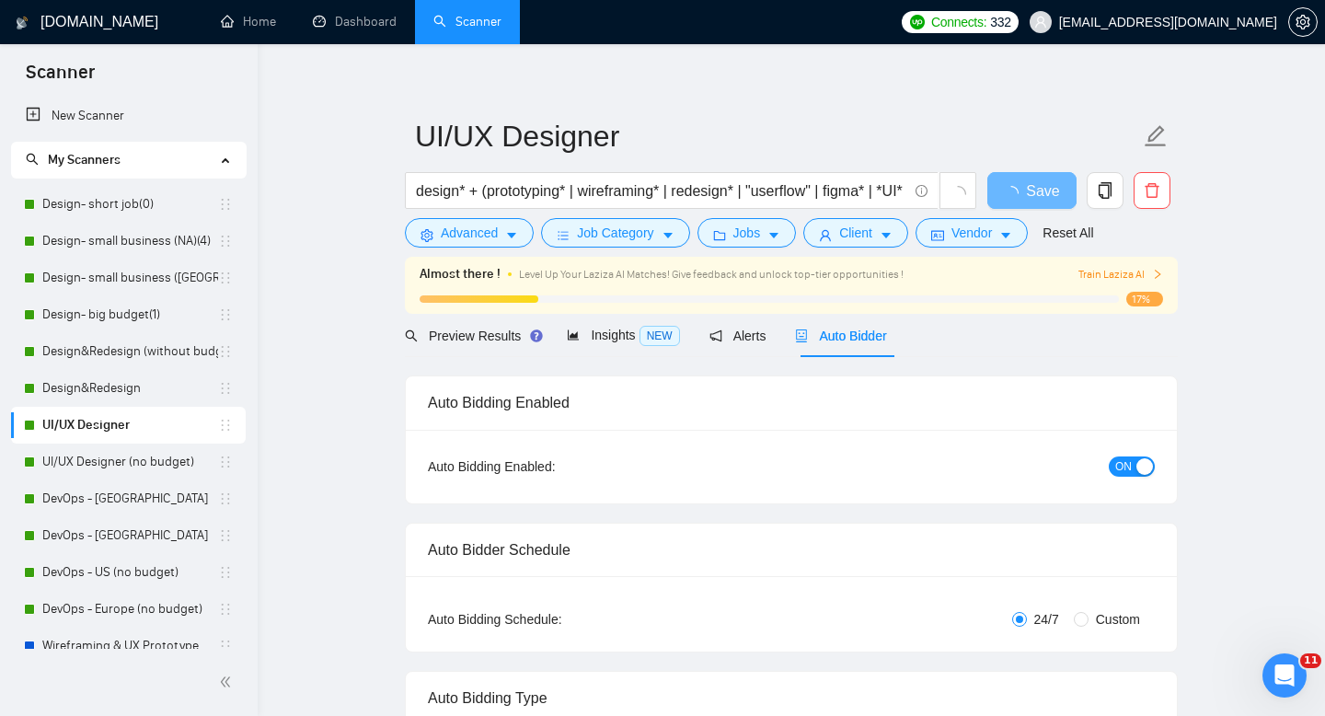
radio input "false"
radio input "true"
checkbox input "true"
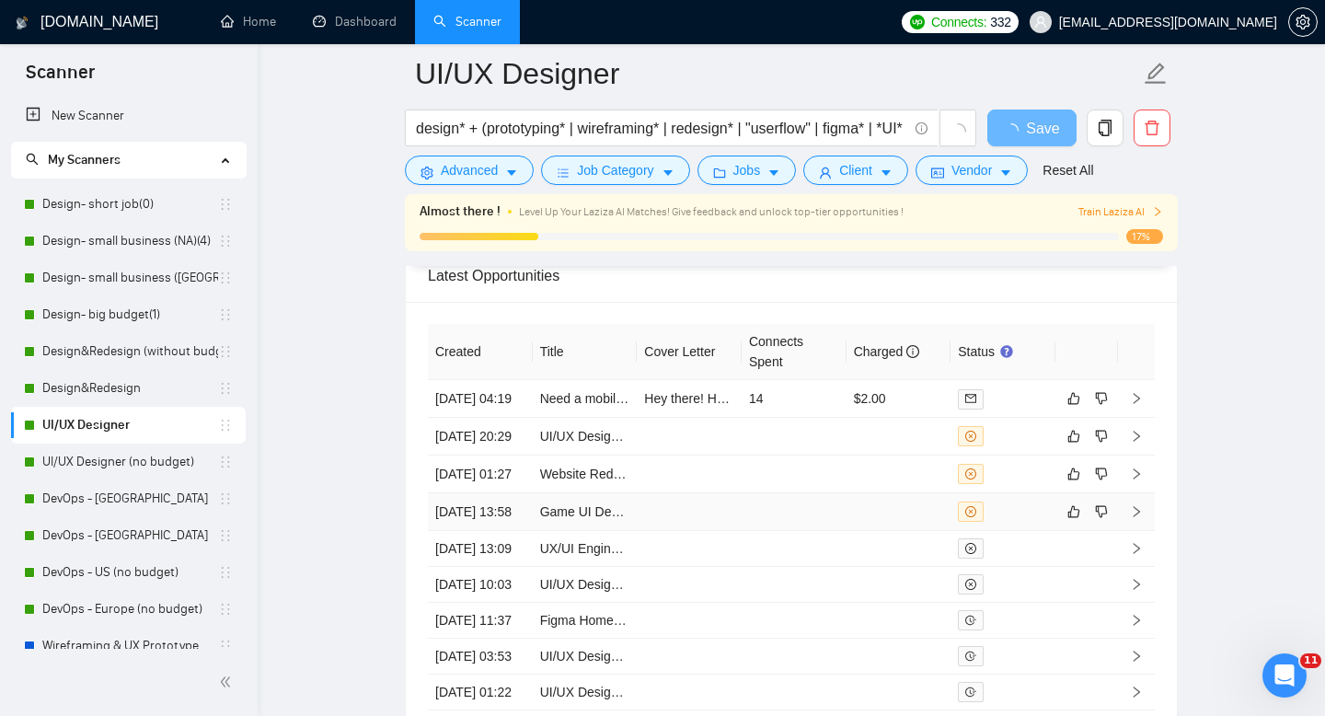
scroll to position [4883, 0]
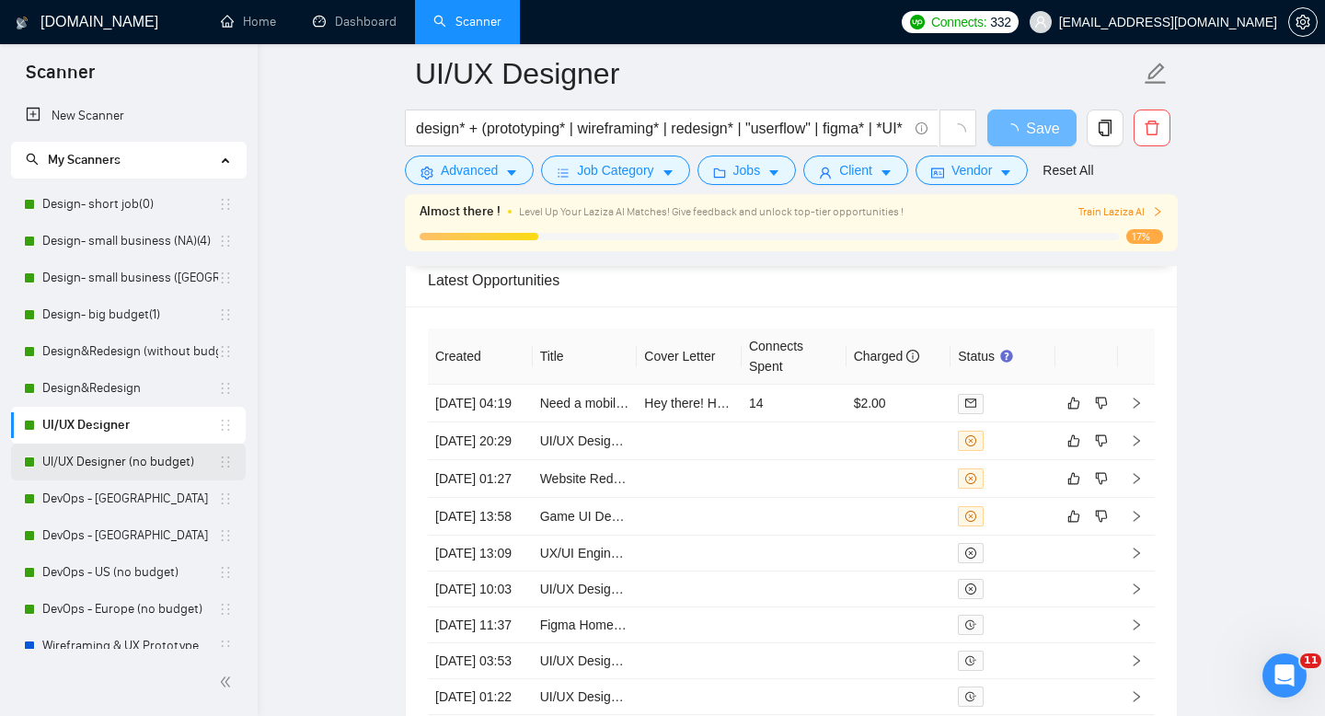
click at [109, 457] on link "UI/UX Designer (no budget)" at bounding box center [130, 461] width 176 height 37
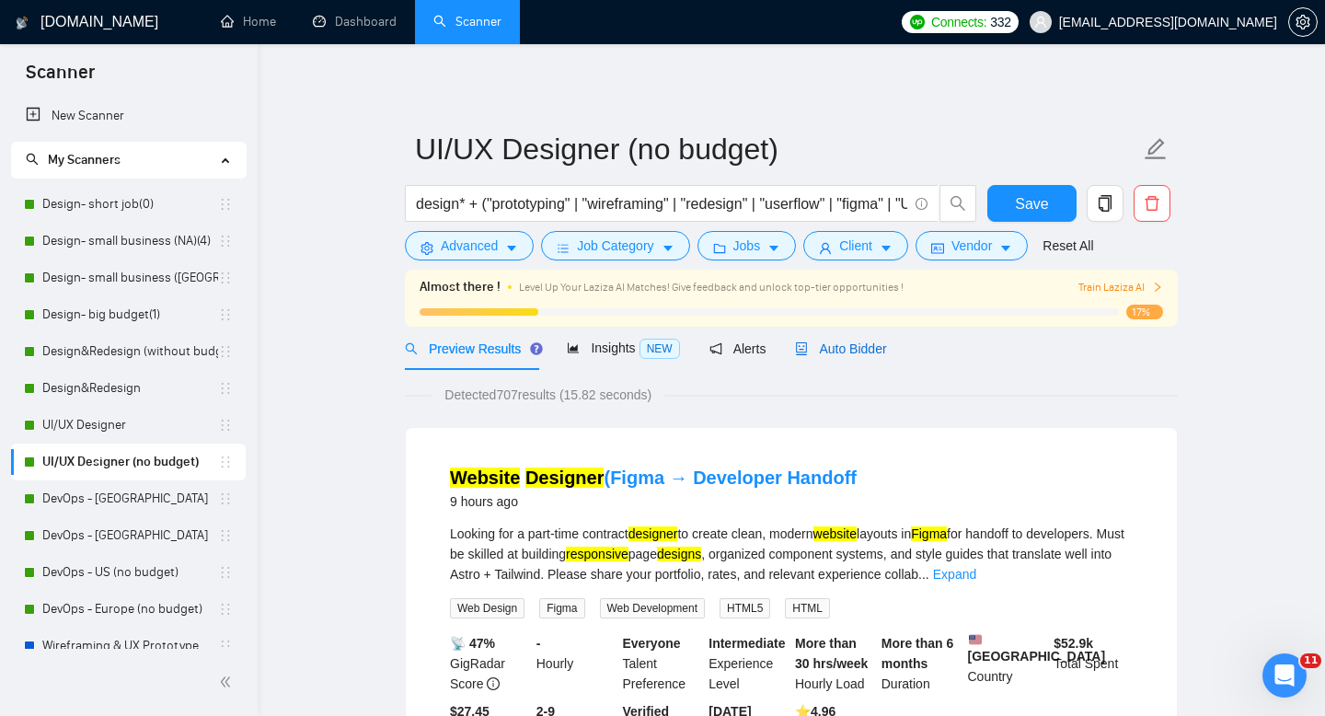
click at [852, 339] on div "Auto Bidder" at bounding box center [840, 349] width 91 height 20
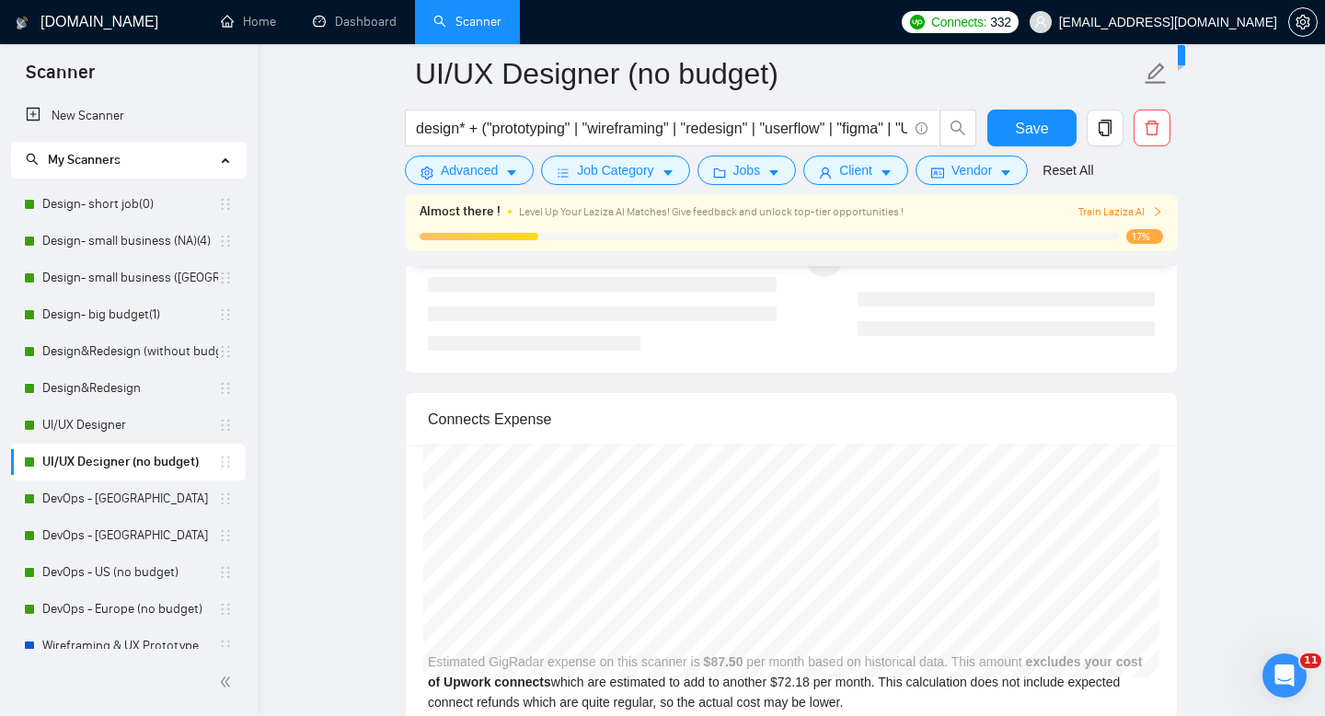
scroll to position [3649, 0]
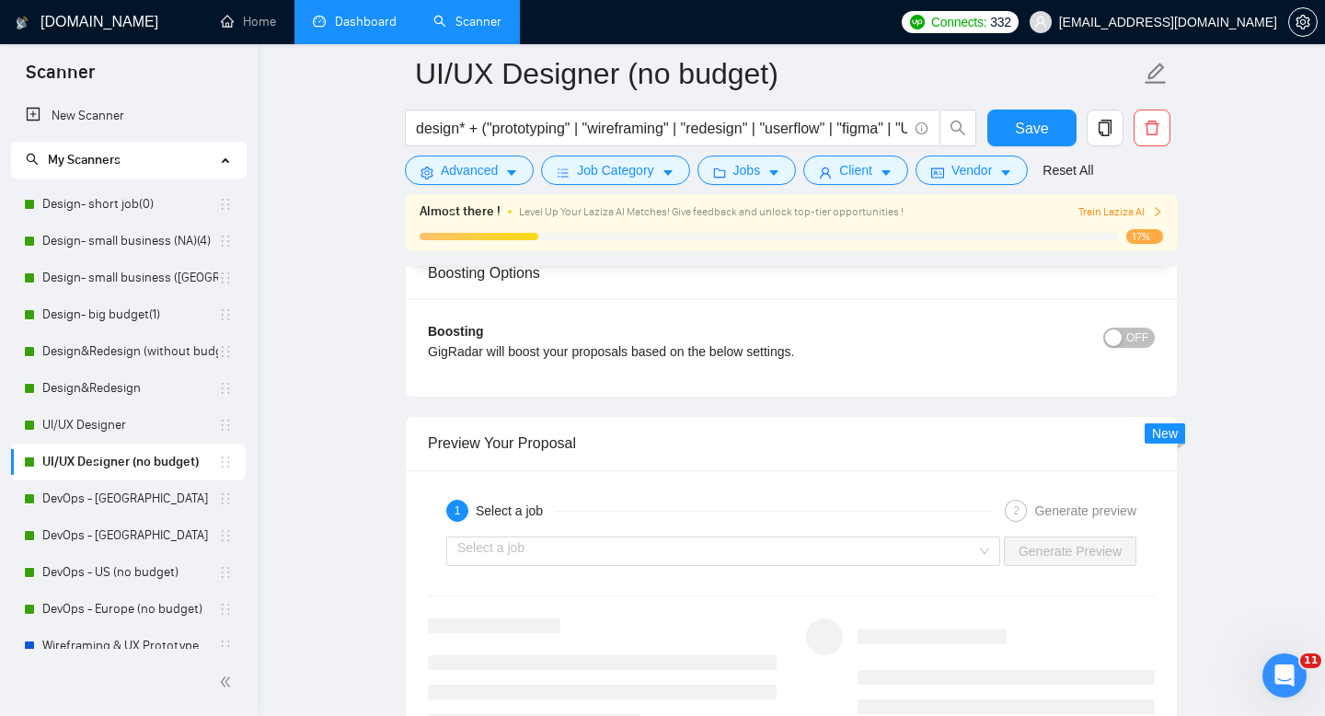
click at [369, 14] on link "Dashboard" at bounding box center [355, 22] width 84 height 16
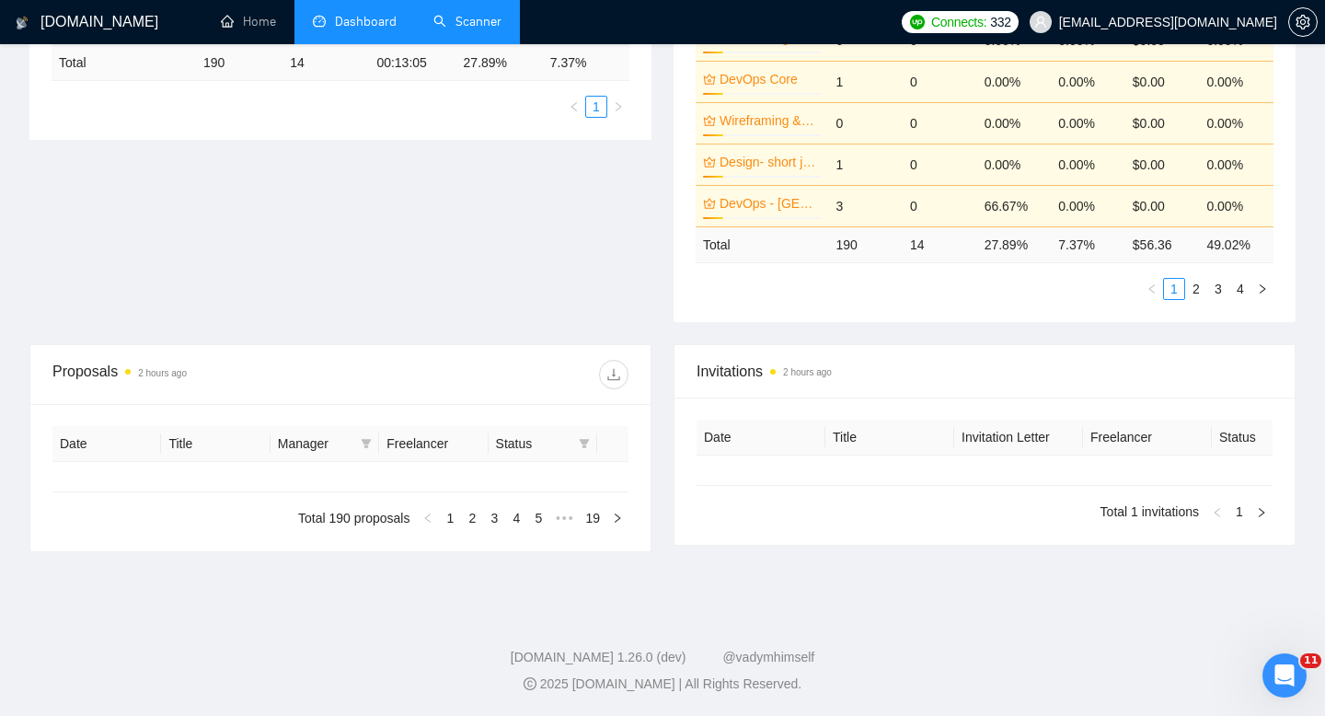
type input "[DATE]"
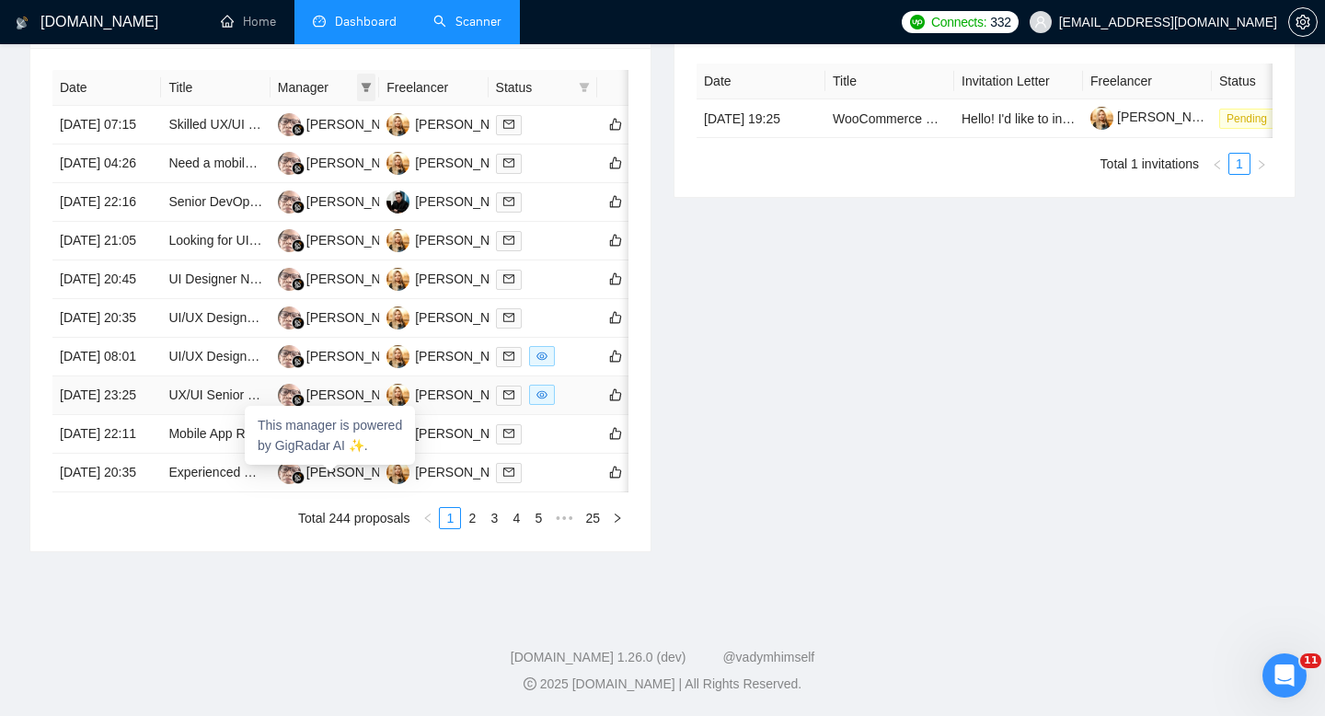
scroll to position [907, 0]
click at [471, 528] on link "2" at bounding box center [472, 518] width 20 height 20
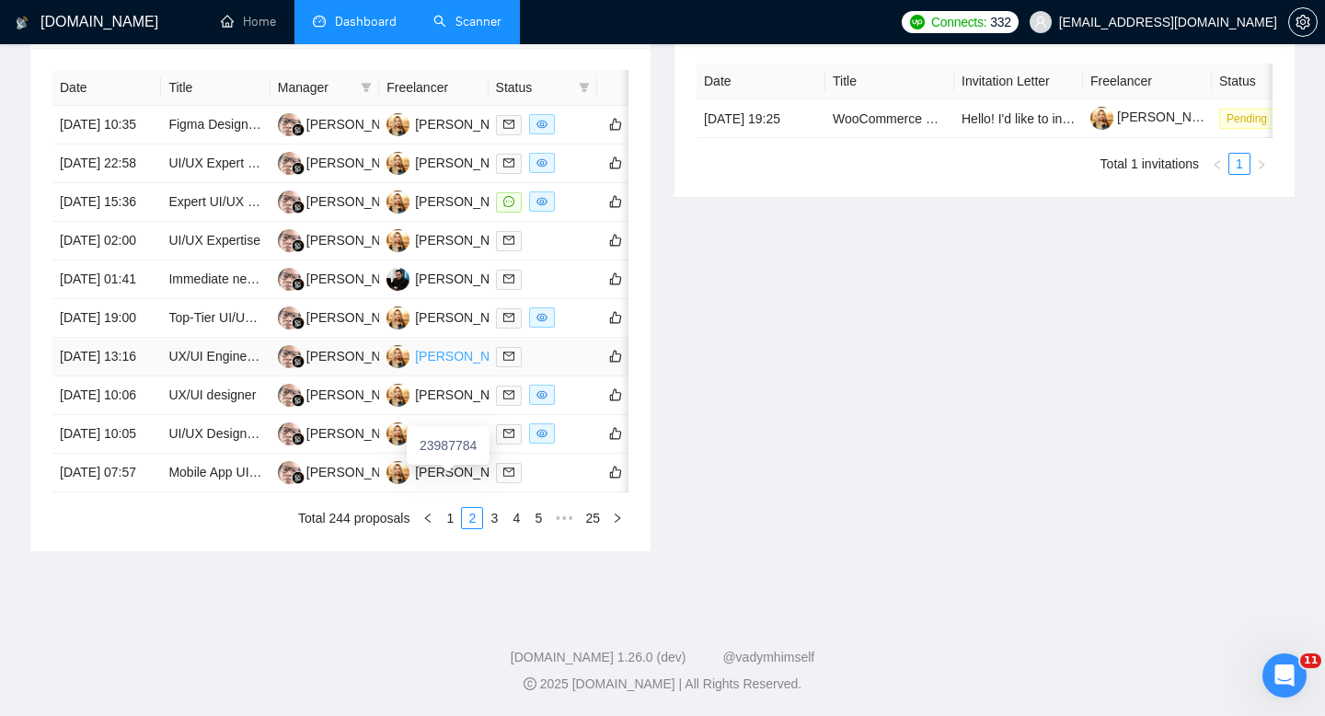
scroll to position [785, 0]
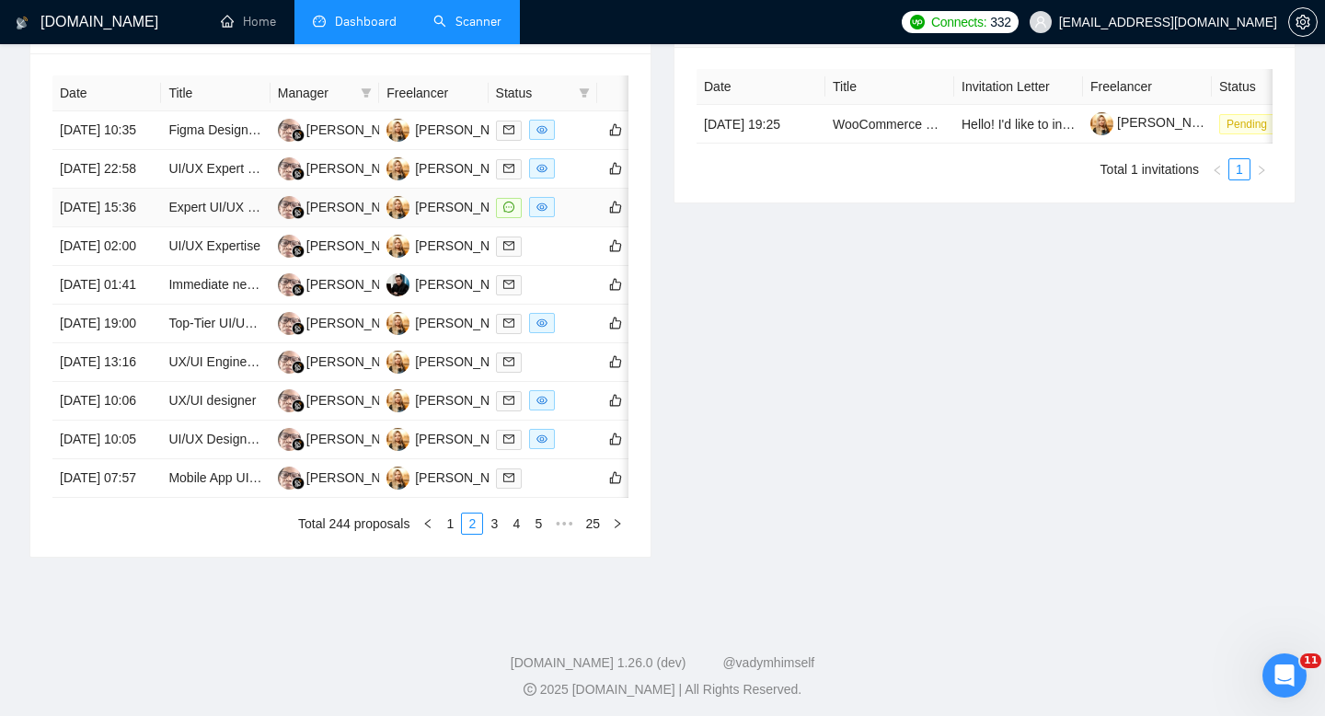
click at [182, 227] on td "Expert UI/UX Designer for eCommerce Figma Wireframes" at bounding box center [215, 208] width 109 height 39
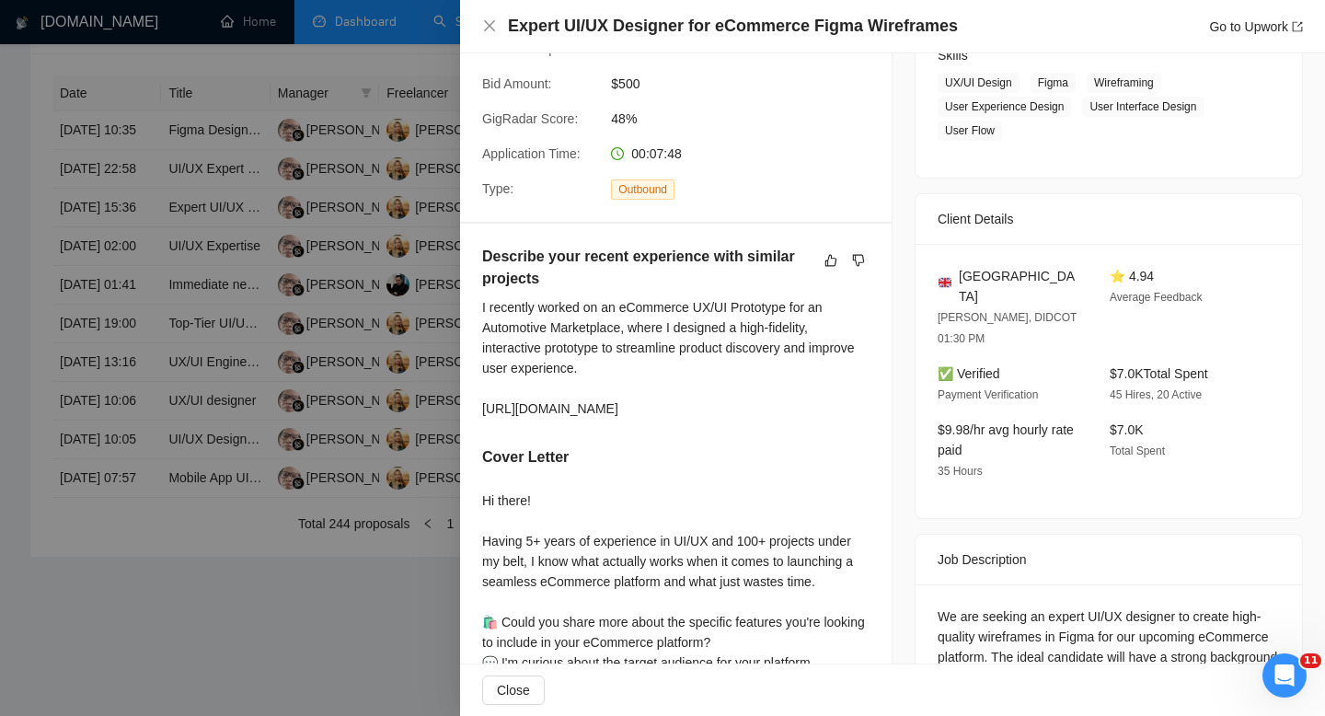
scroll to position [0, 0]
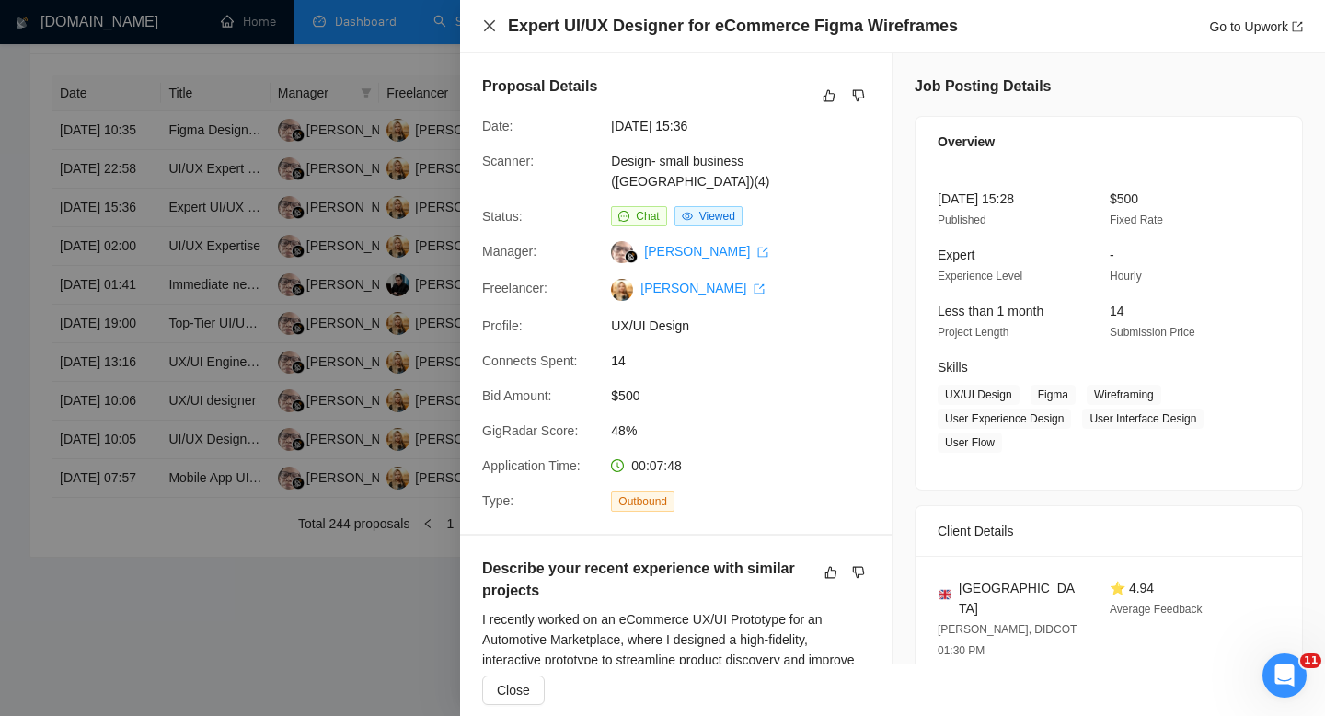
click at [488, 25] on icon "close" at bounding box center [489, 25] width 11 height 11
